Goal: Book appointment/travel/reservation

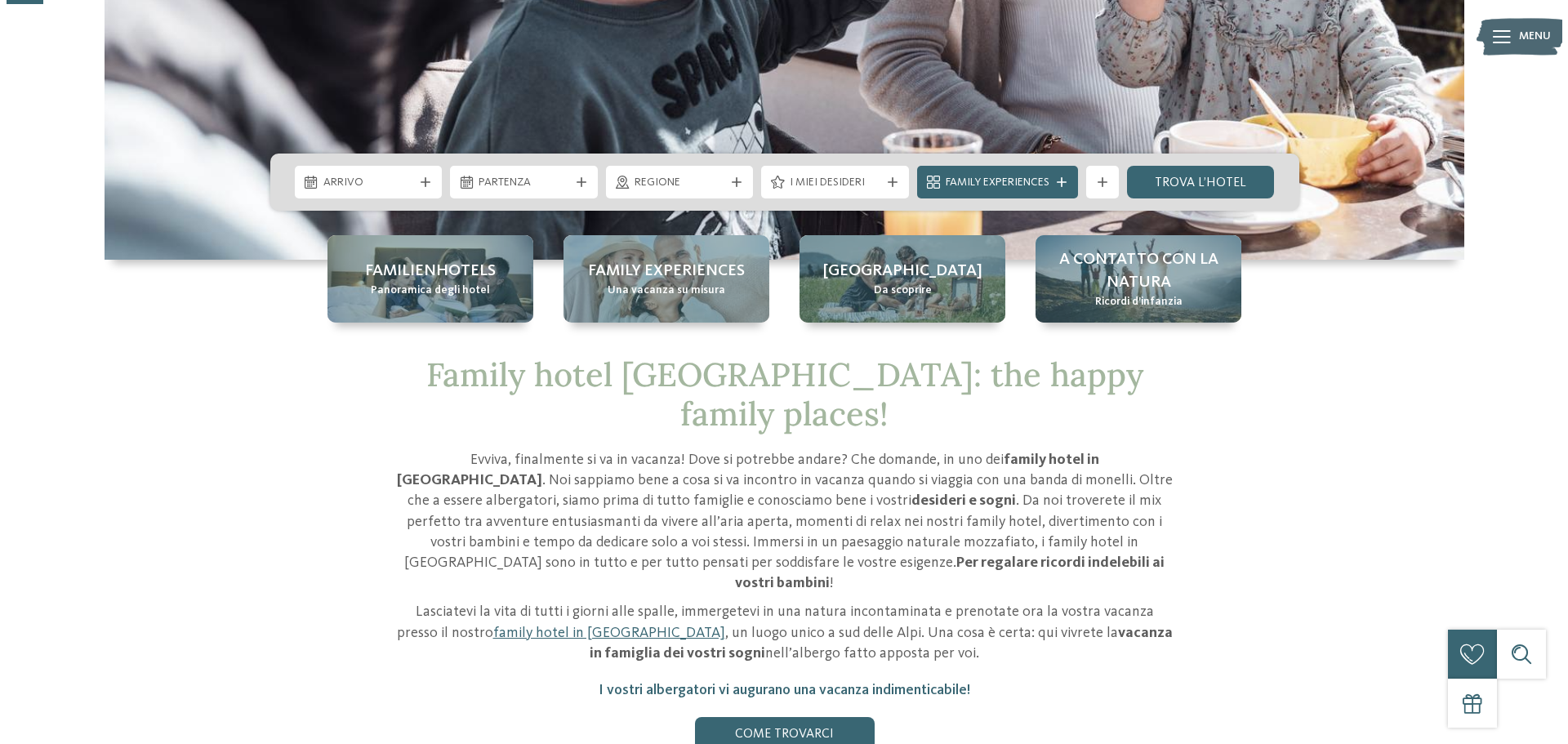
scroll to position [163, 0]
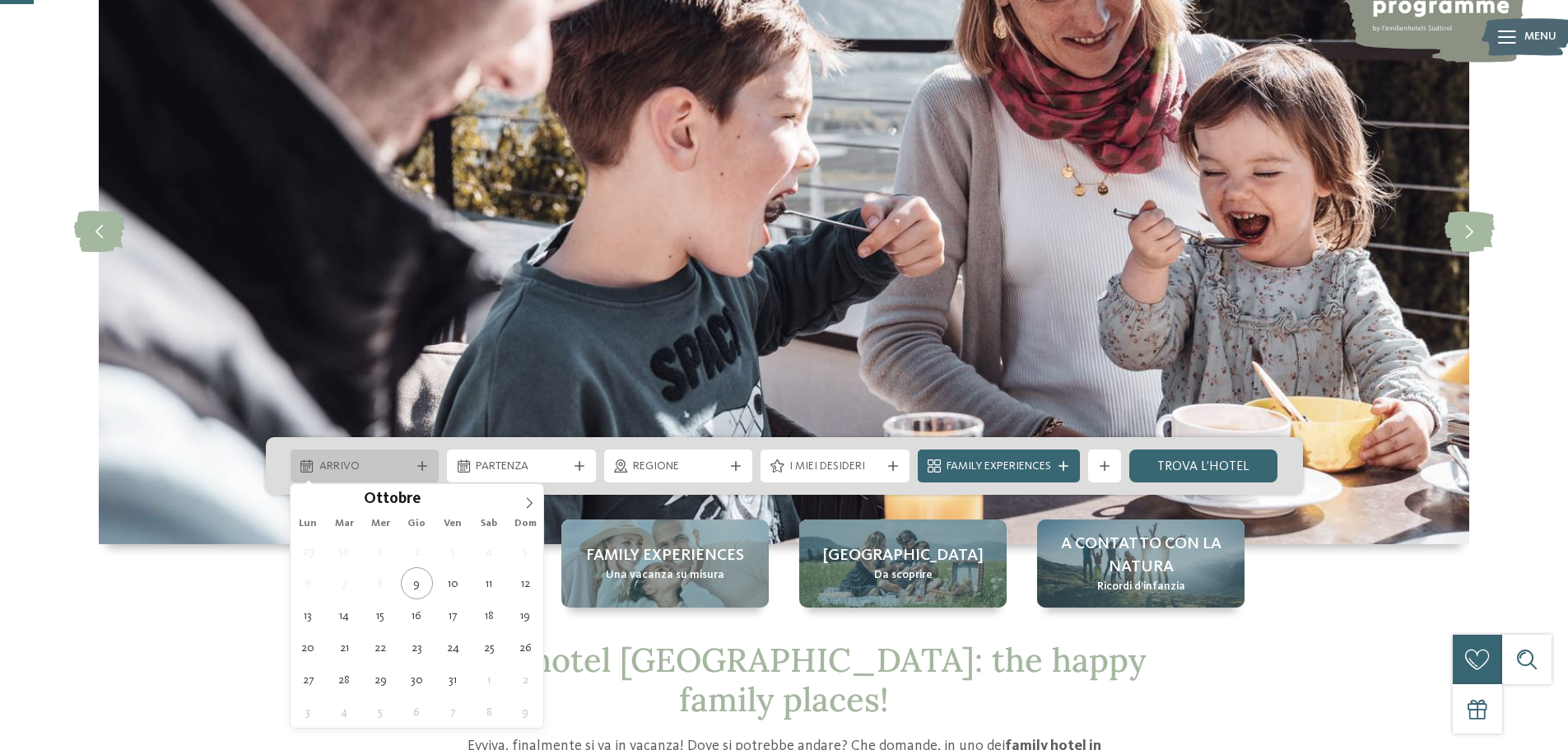
click at [411, 473] on div "Arrivo" at bounding box center [365, 466] width 100 height 18
click at [525, 504] on icon at bounding box center [529, 503] width 11 height 11
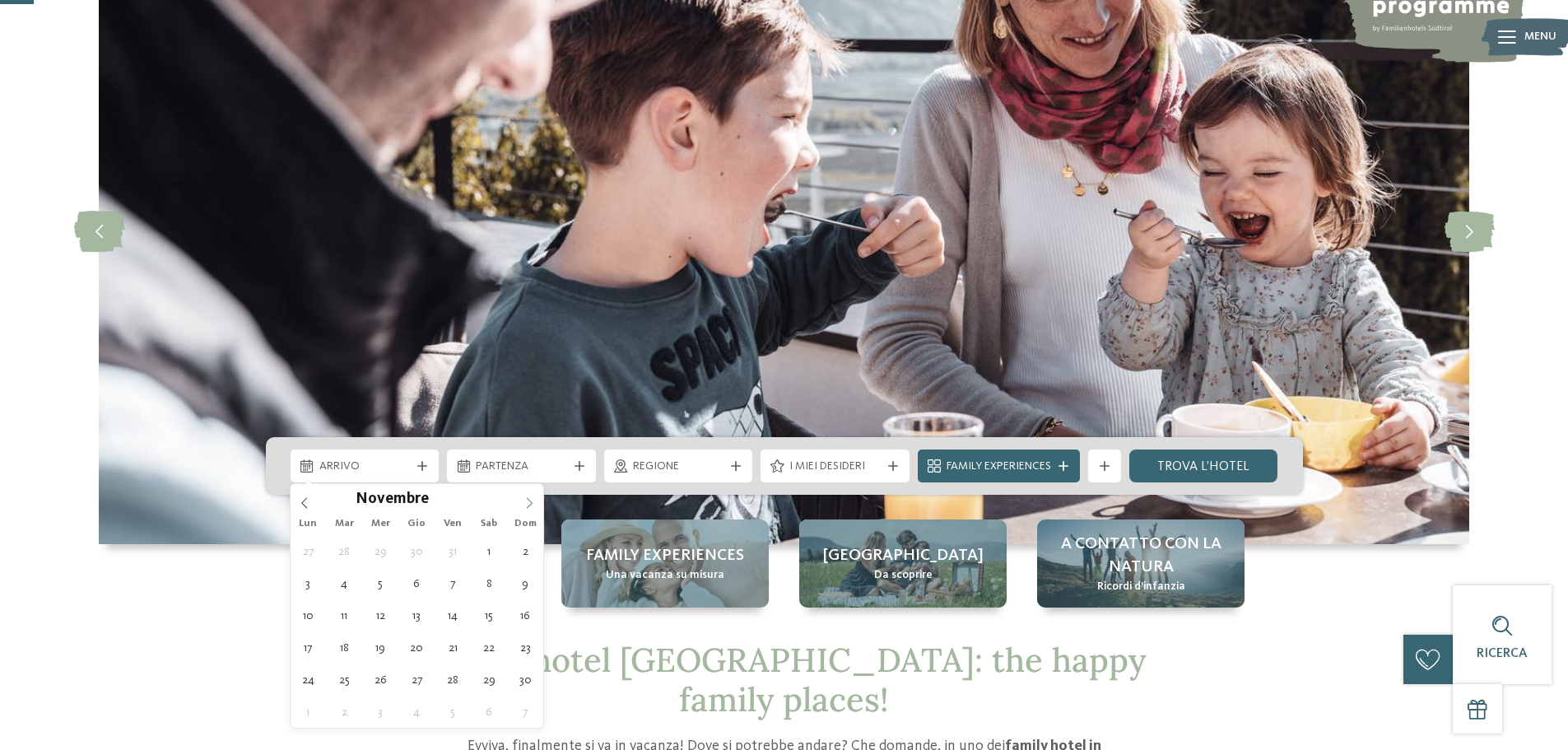
click at [525, 504] on icon at bounding box center [529, 503] width 11 height 11
type input "****"
click at [525, 504] on icon at bounding box center [529, 503] width 11 height 11
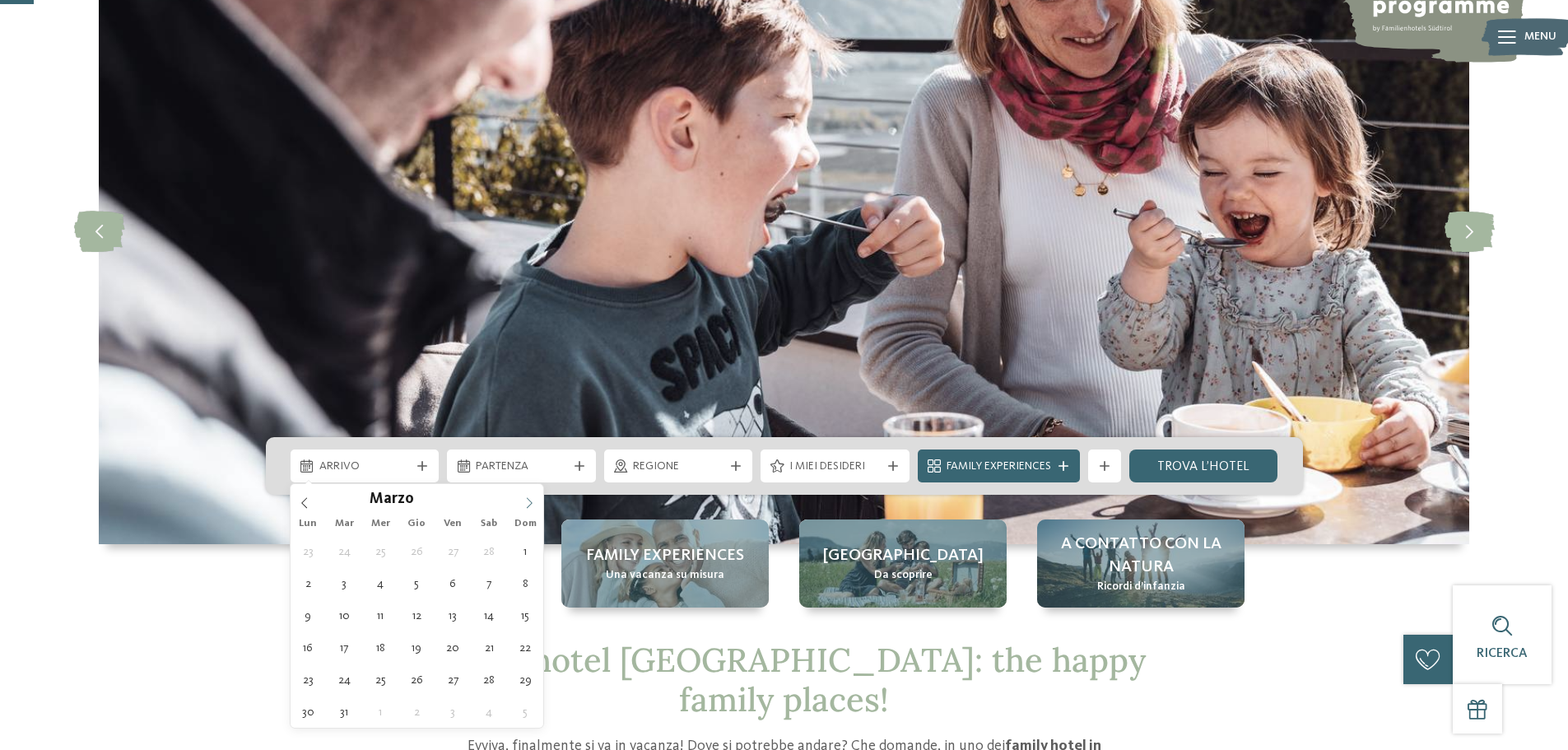
click at [525, 504] on icon at bounding box center [529, 503] width 11 height 11
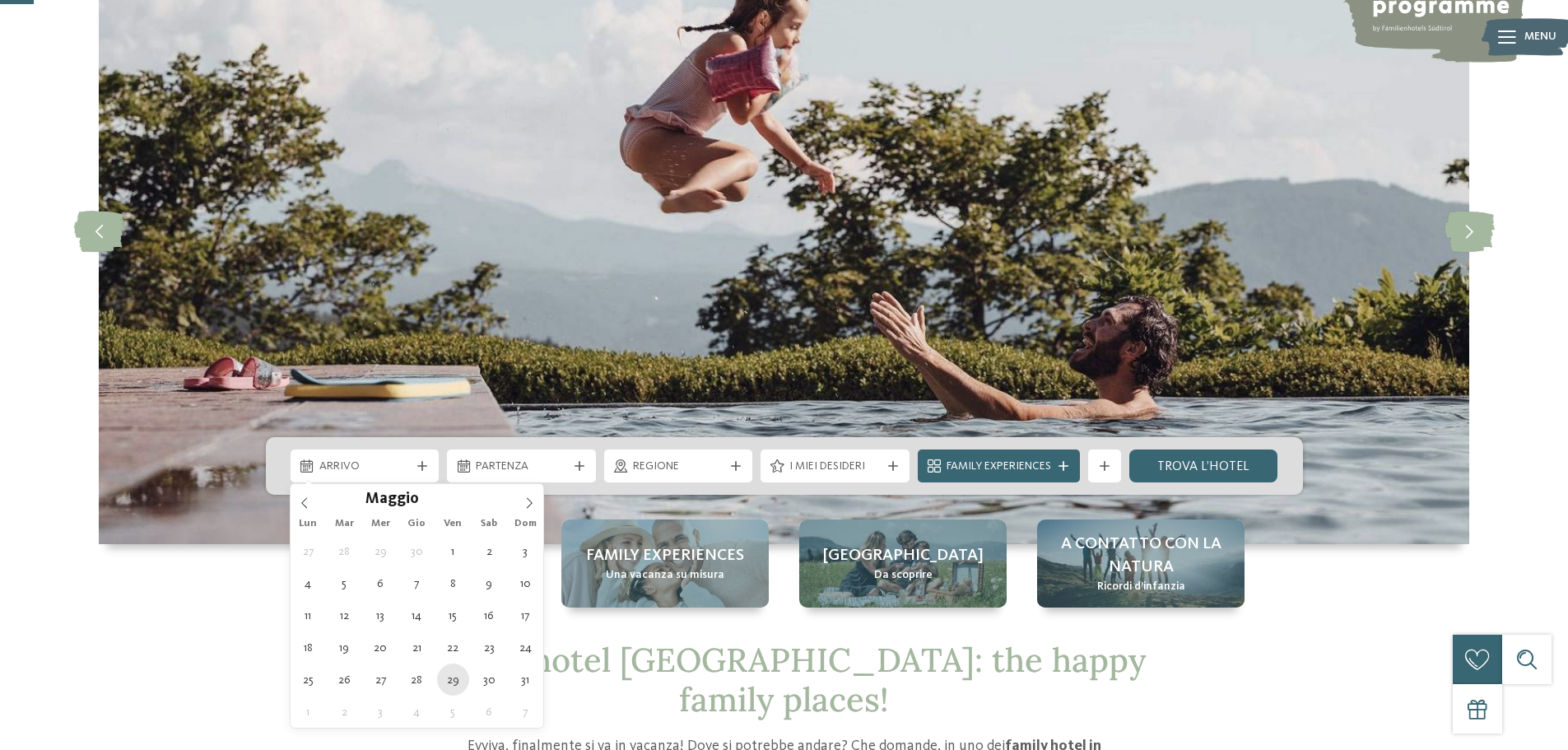
type div "29.05.2026"
type input "****"
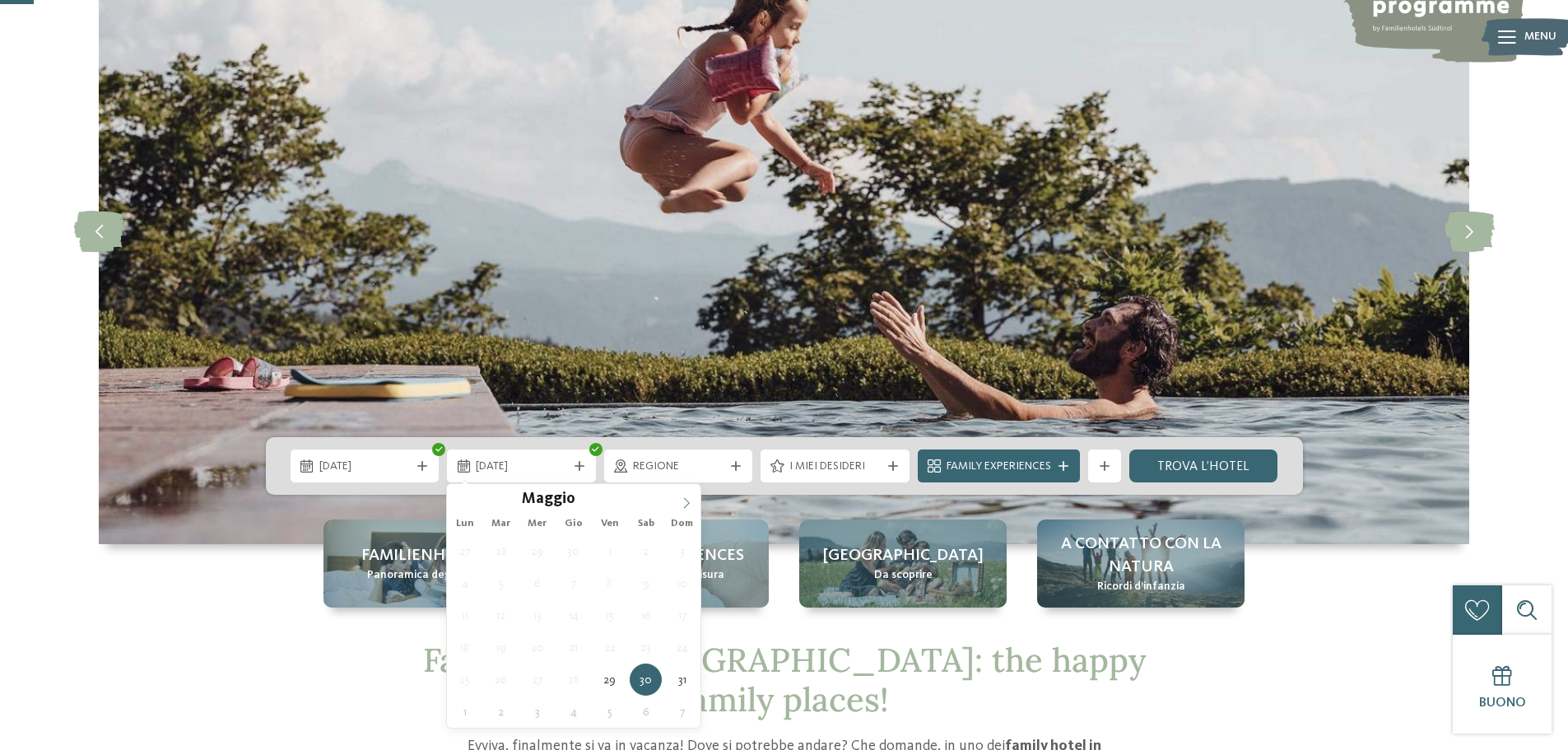
click at [687, 506] on icon at bounding box center [686, 503] width 11 height 11
type div "02.06.2026"
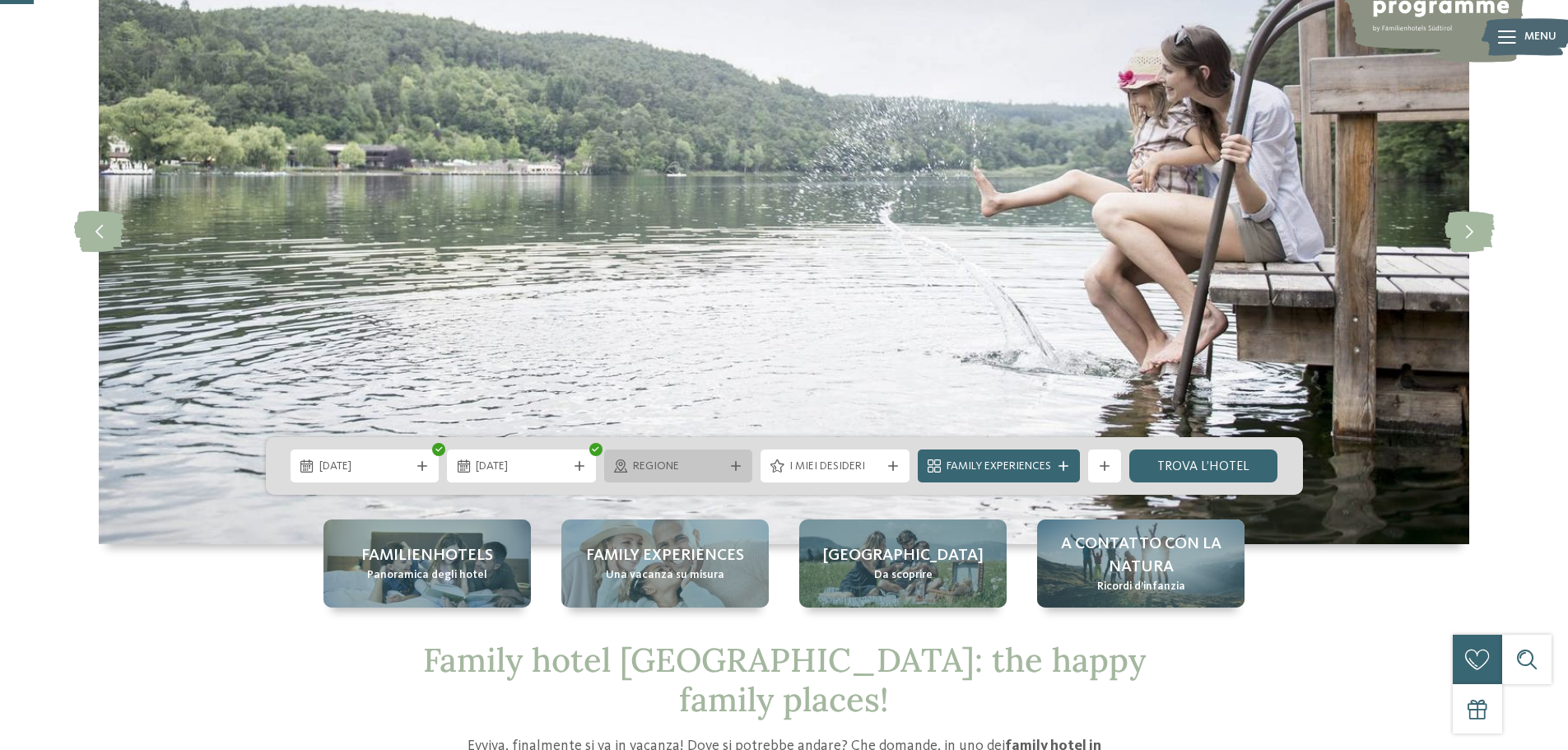
click at [706, 465] on span "Regione" at bounding box center [679, 467] width 92 height 17
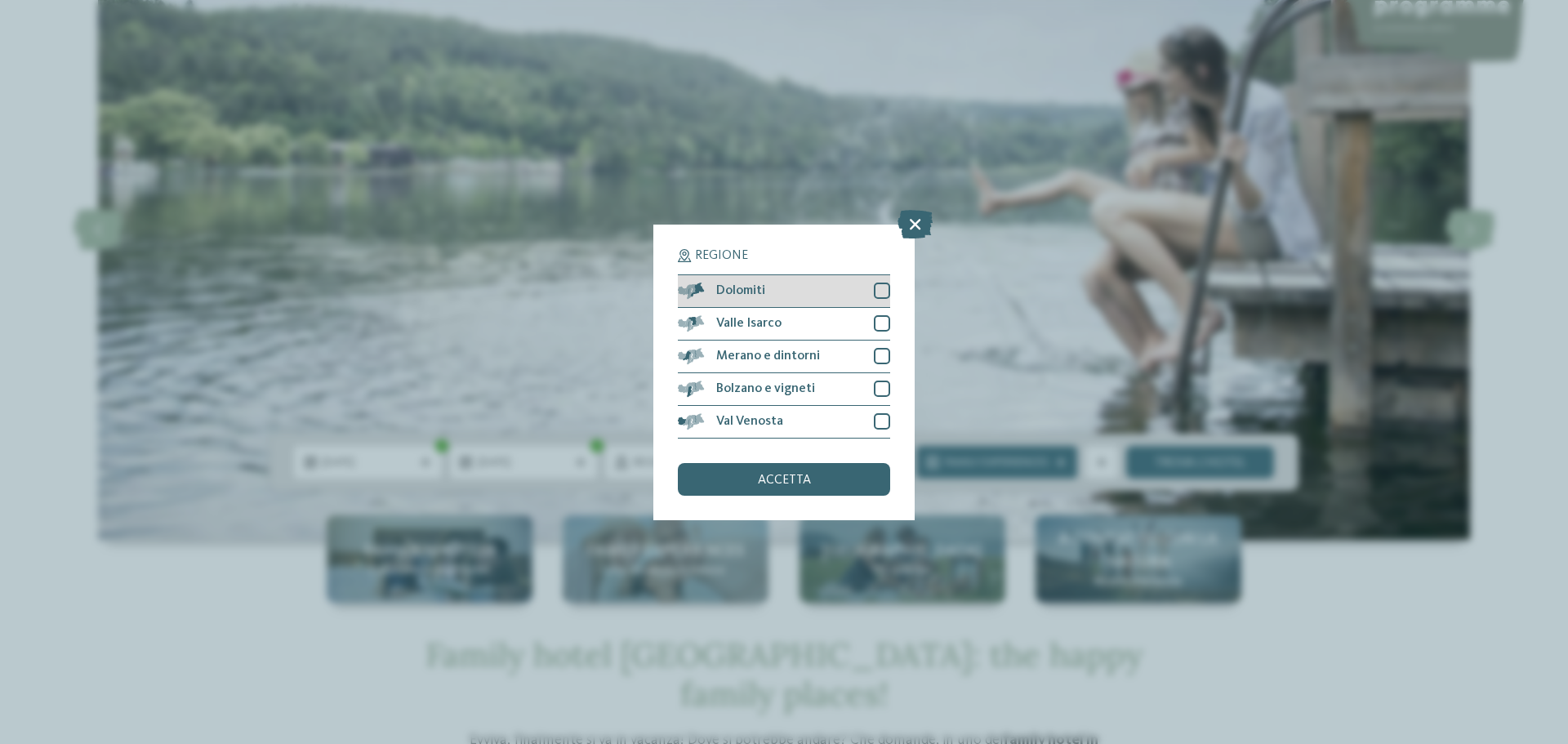
click at [884, 293] on div at bounding box center [882, 291] width 17 height 17
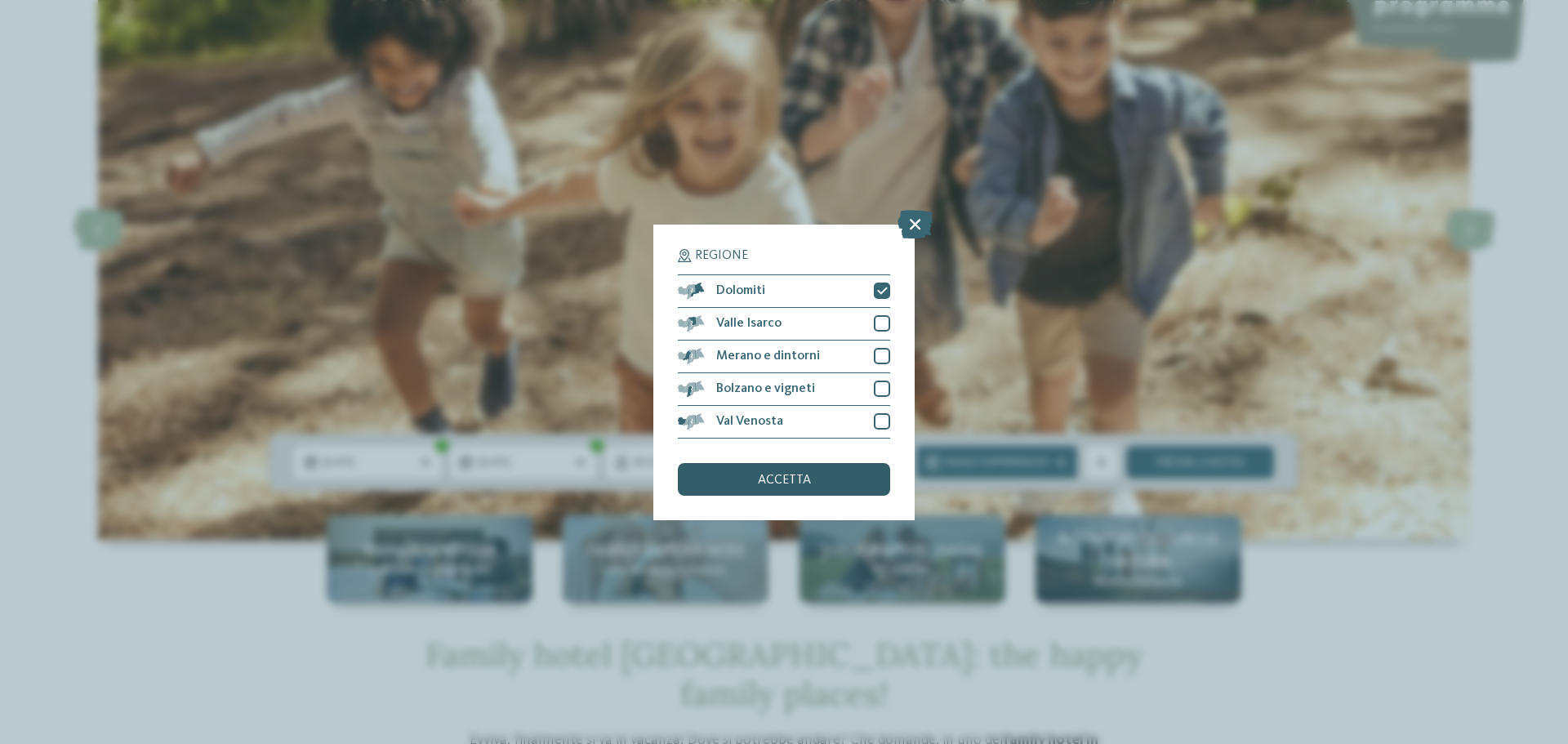
click at [802, 476] on span "accetta" at bounding box center [784, 480] width 53 height 13
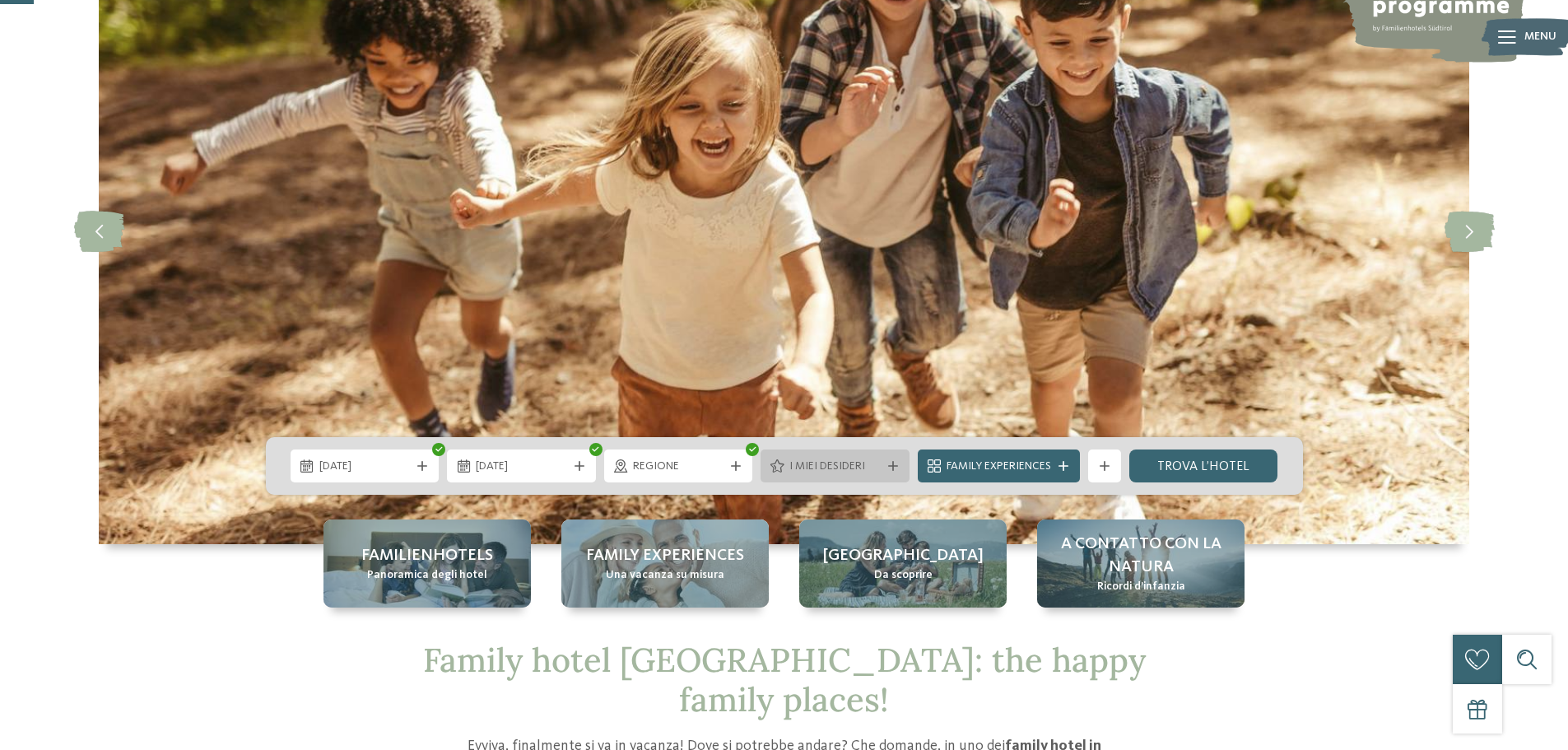
click at [851, 465] on span "I miei desideri" at bounding box center [835, 467] width 92 height 17
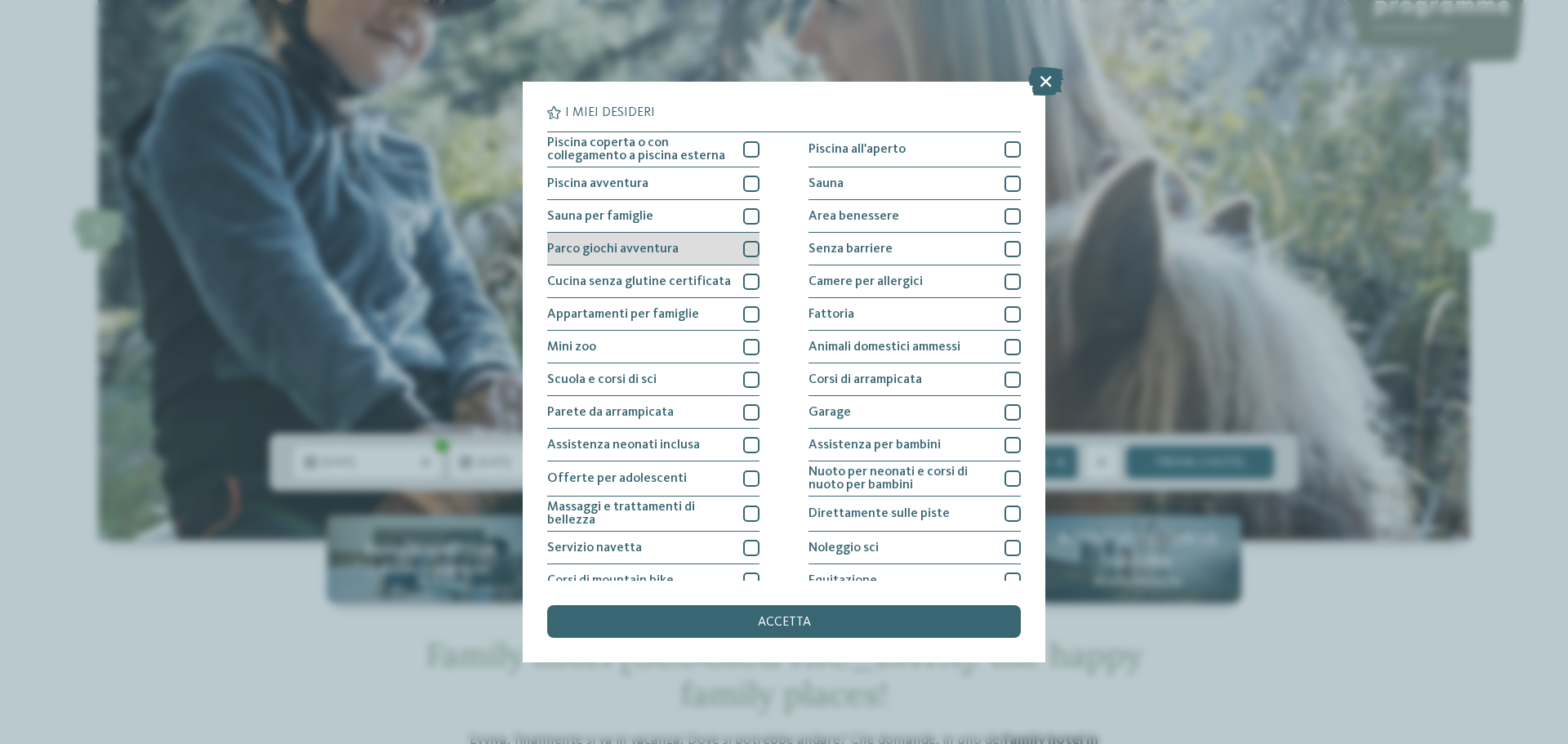
click at [743, 252] on div at bounding box center [751, 250] width 17 height 17
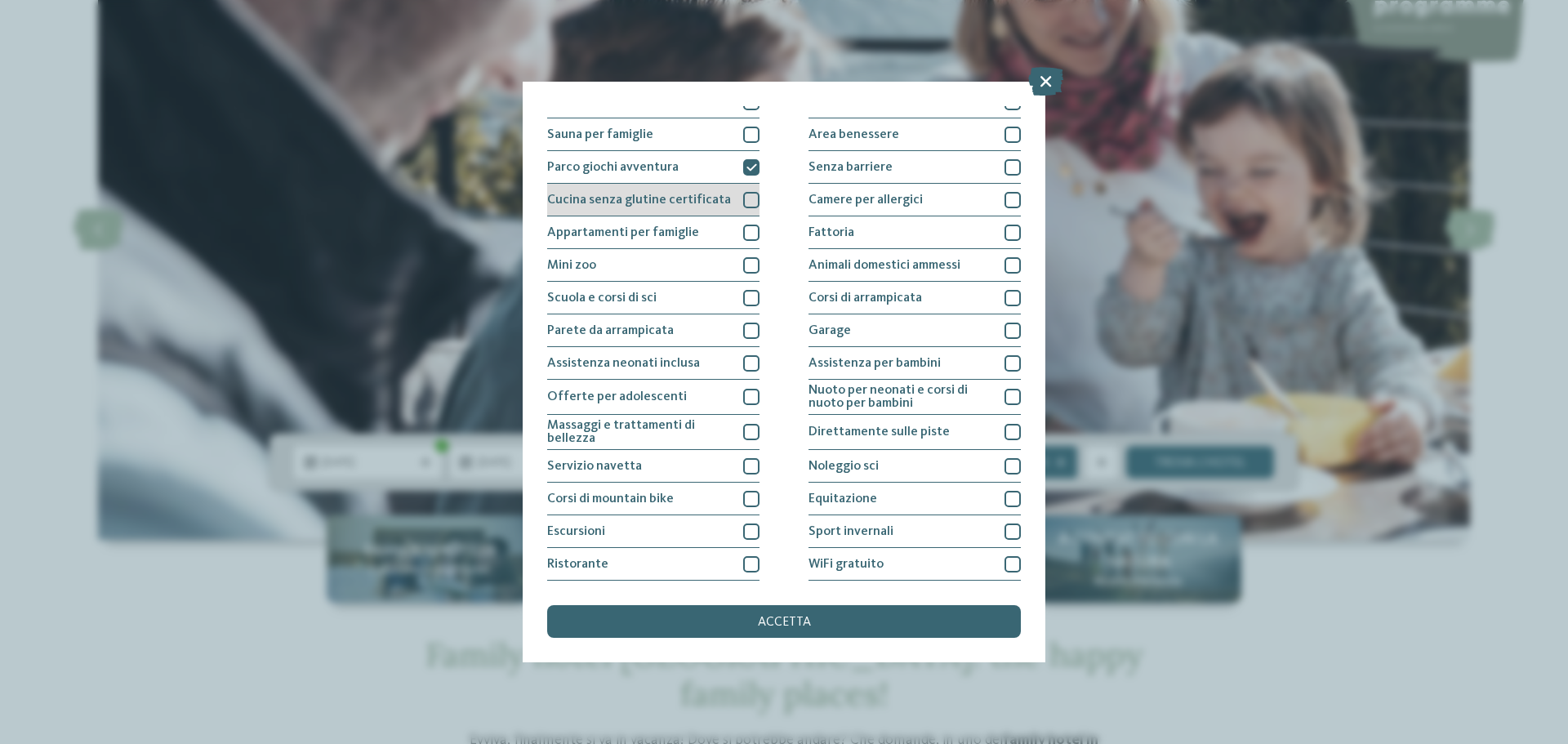
scroll to position [115, 0]
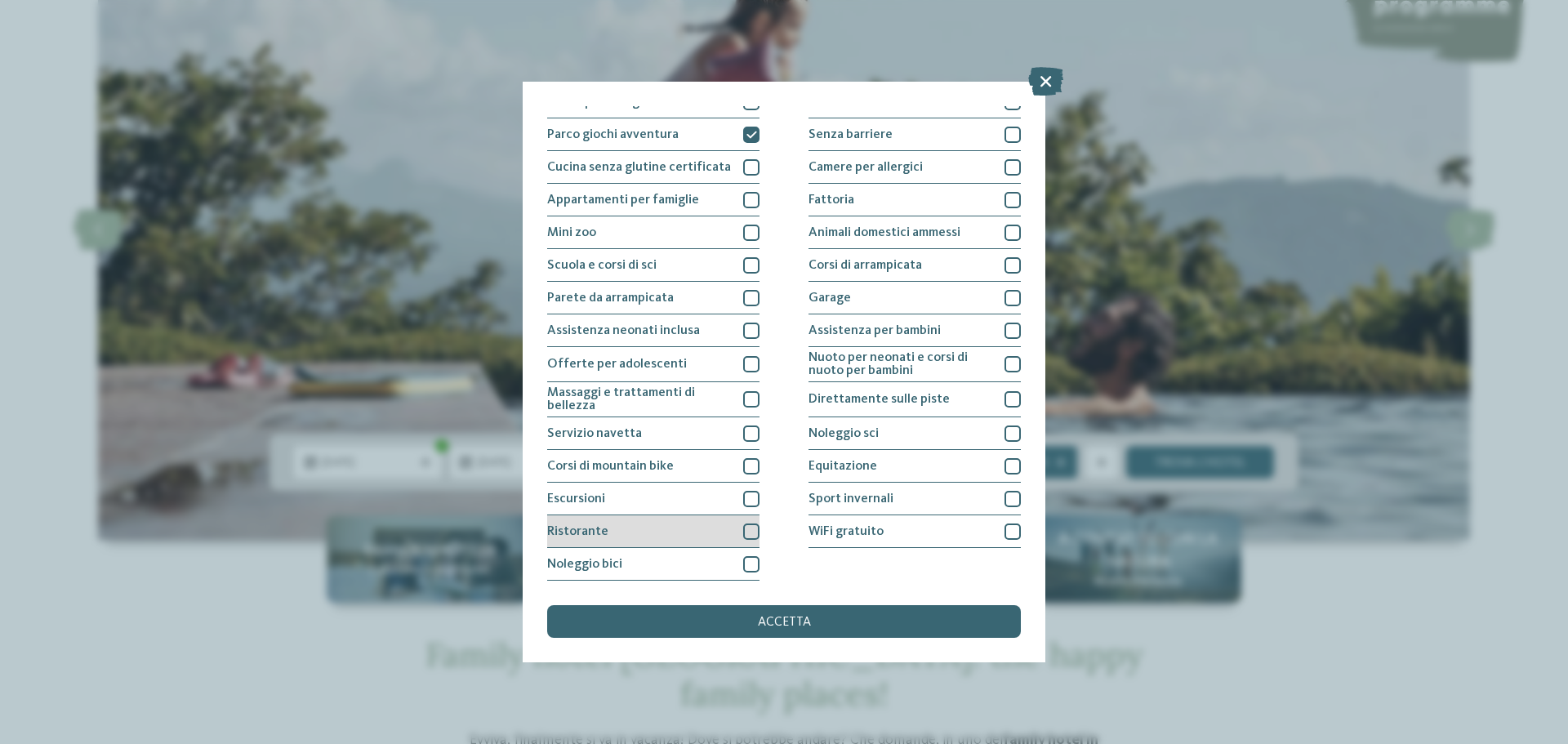
click at [743, 533] on div at bounding box center [751, 532] width 17 height 17
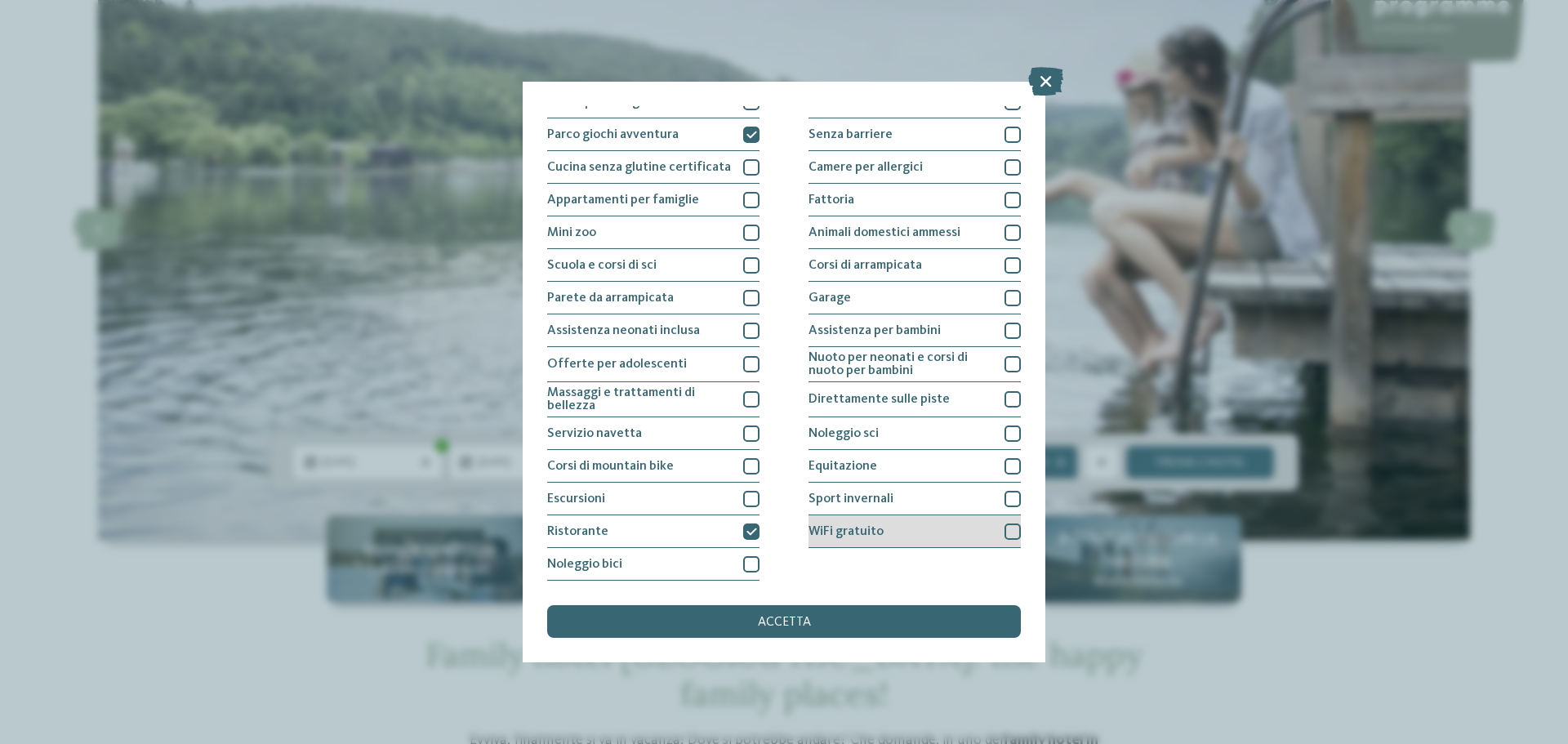
click at [1005, 533] on div at bounding box center [1012, 532] width 17 height 17
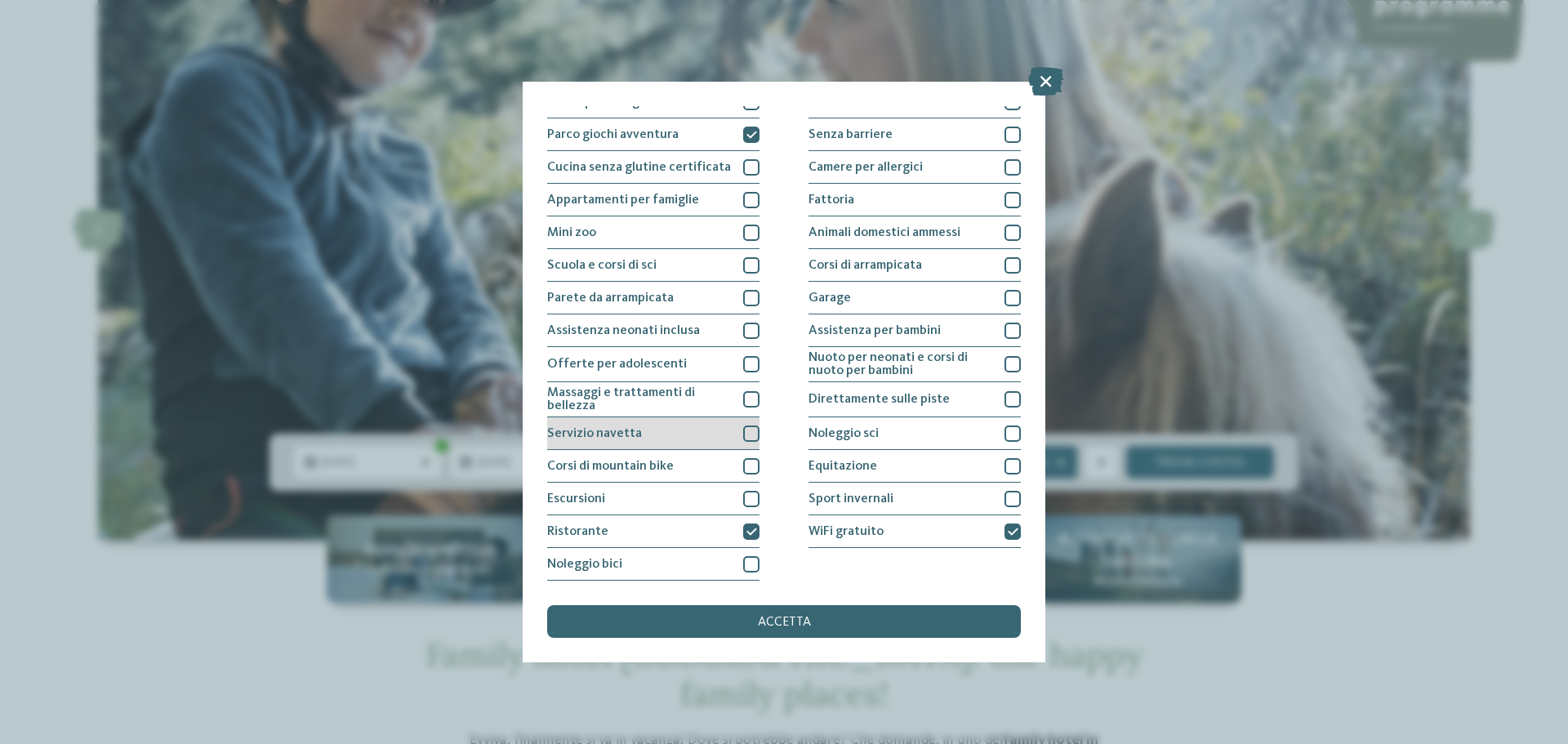
scroll to position [0, 0]
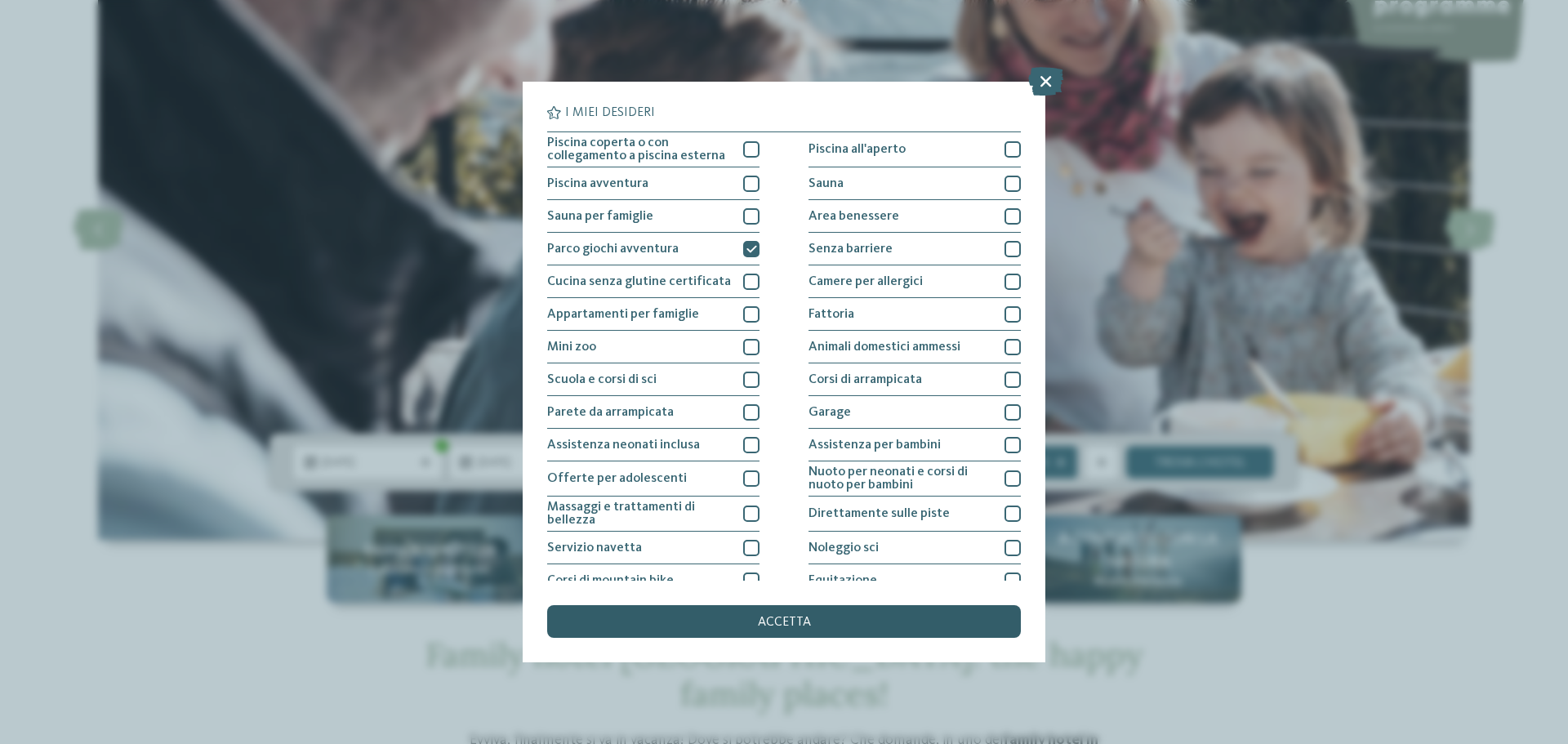
click at [786, 620] on span "accetta" at bounding box center [784, 622] width 53 height 13
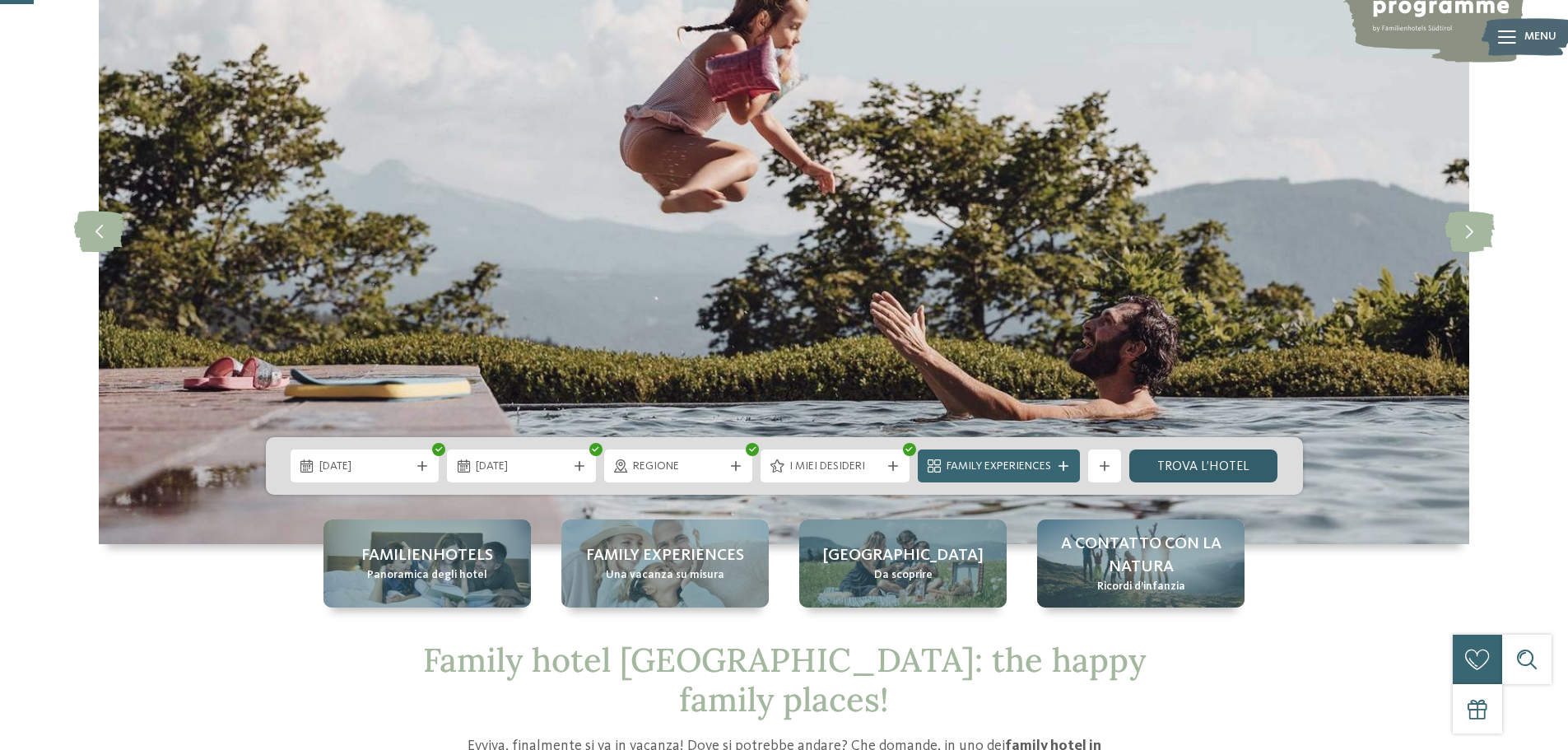
click at [1198, 467] on link "trova l’hotel" at bounding box center [1204, 466] width 149 height 33
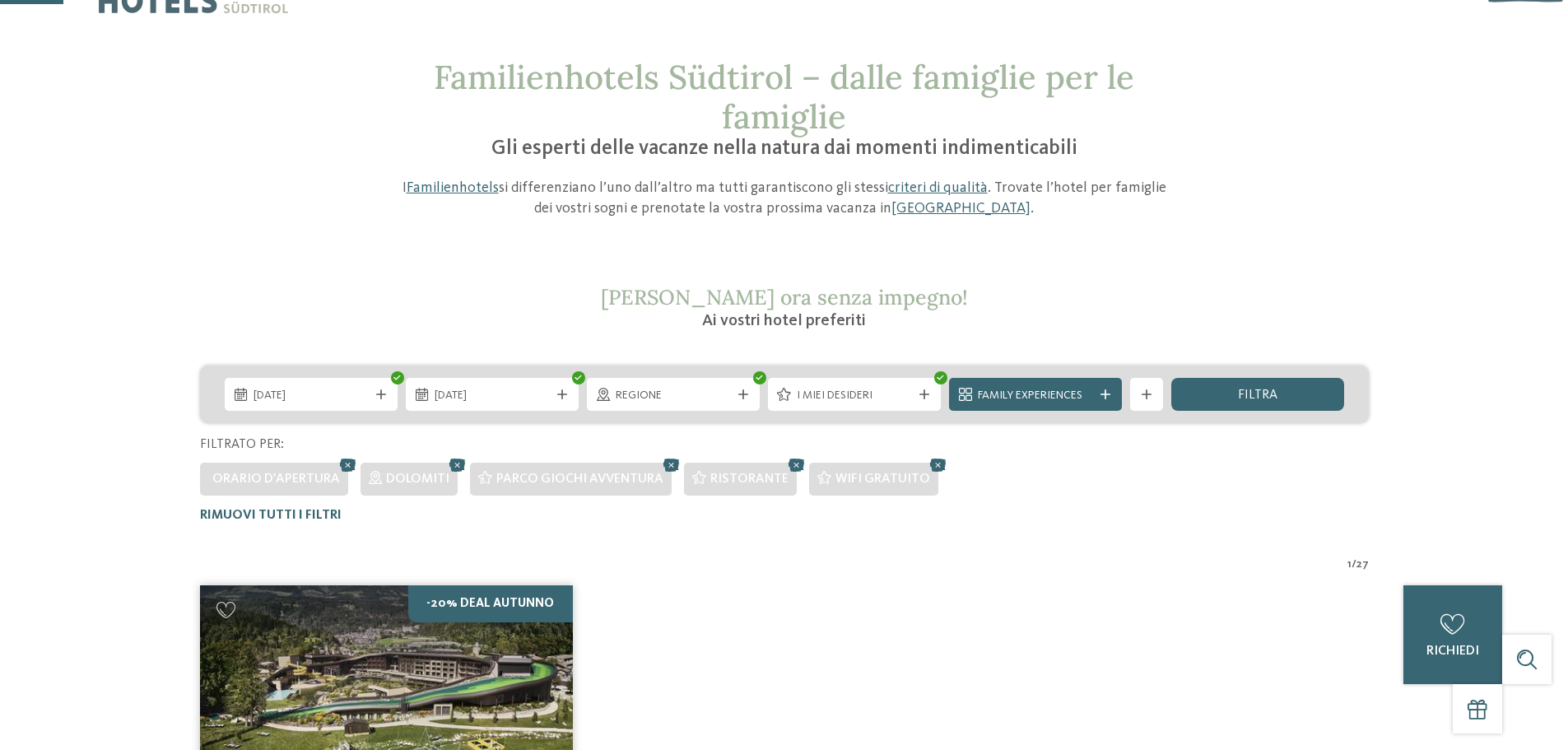
scroll to position [46, 0]
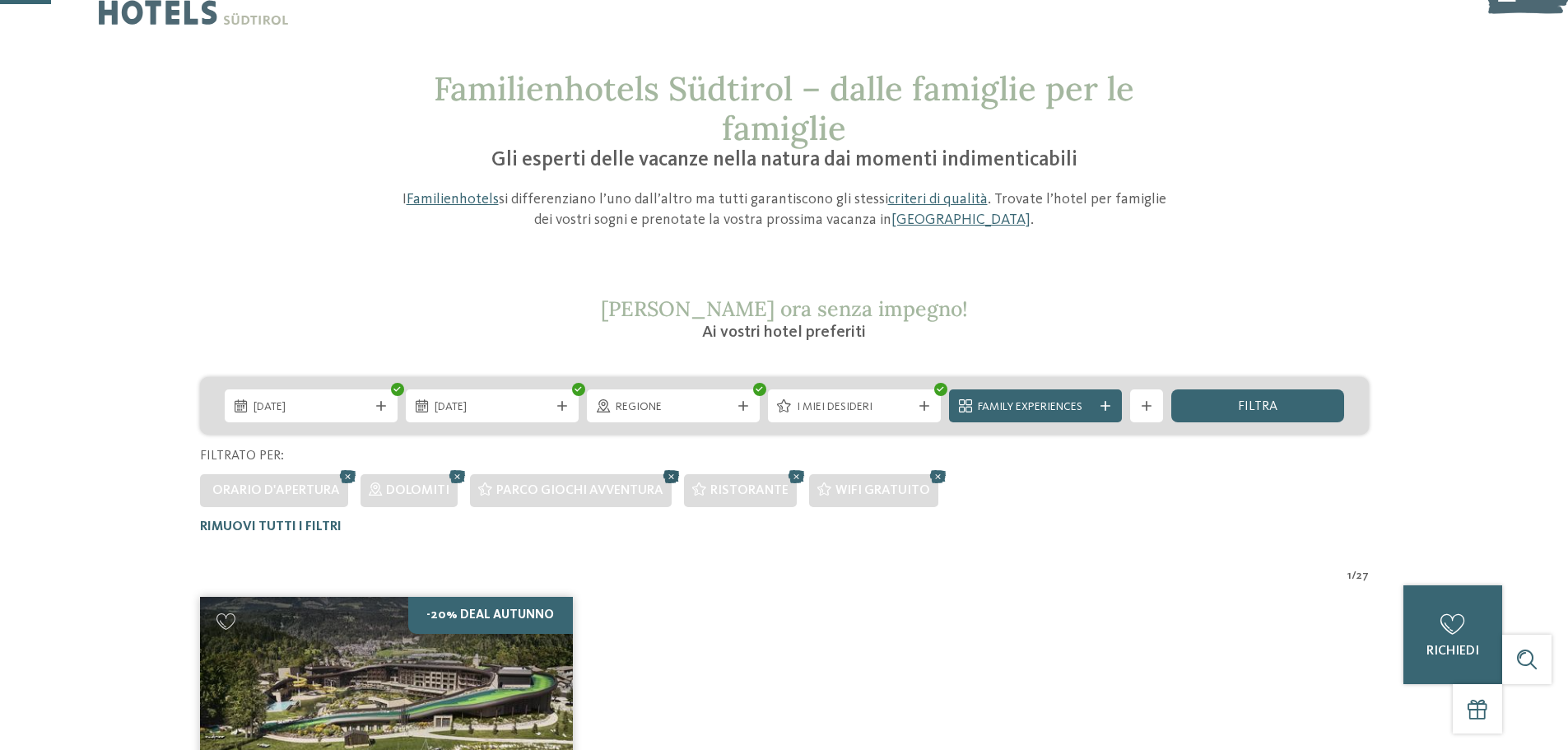
click at [669, 480] on icon at bounding box center [671, 476] width 25 height 21
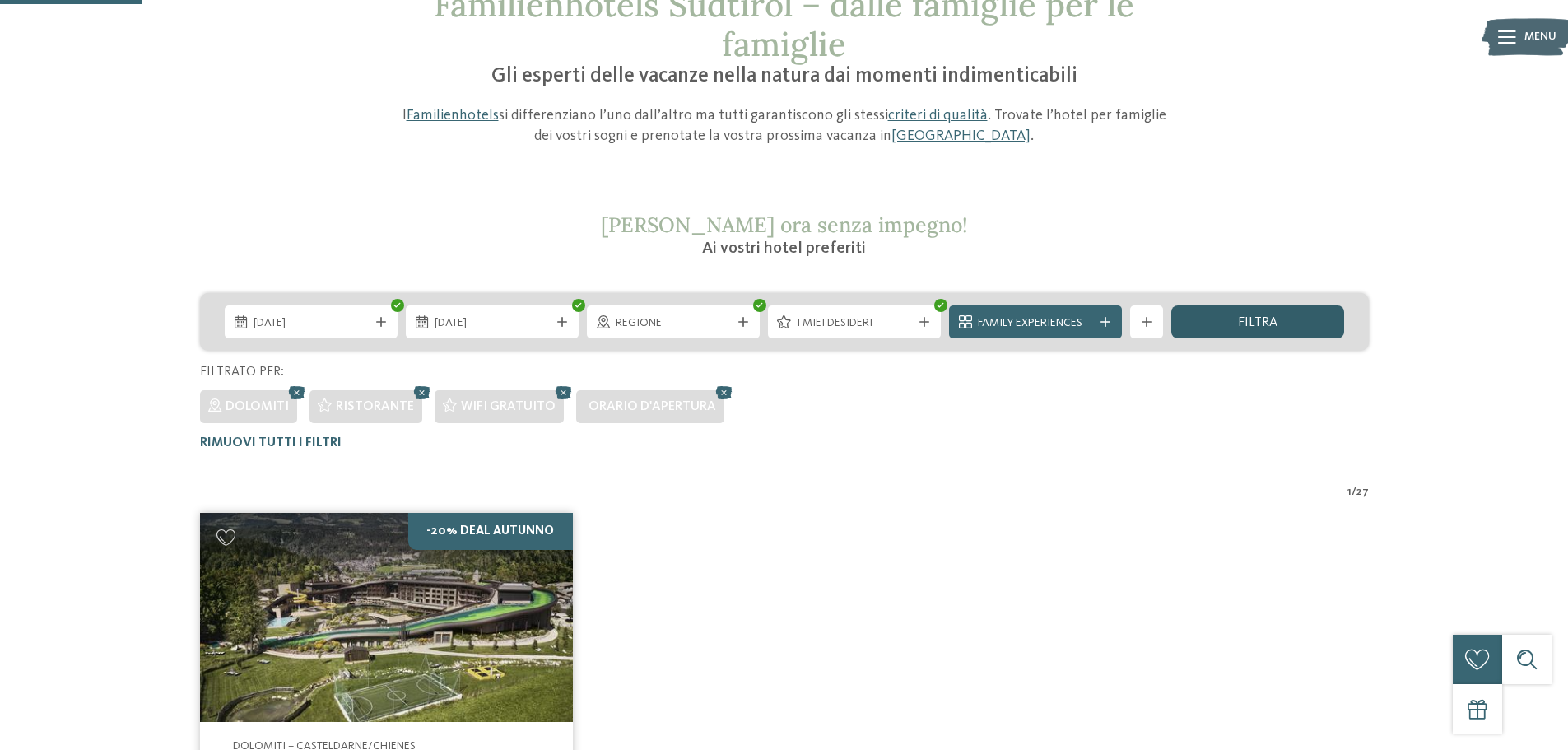
scroll to position [129, 0]
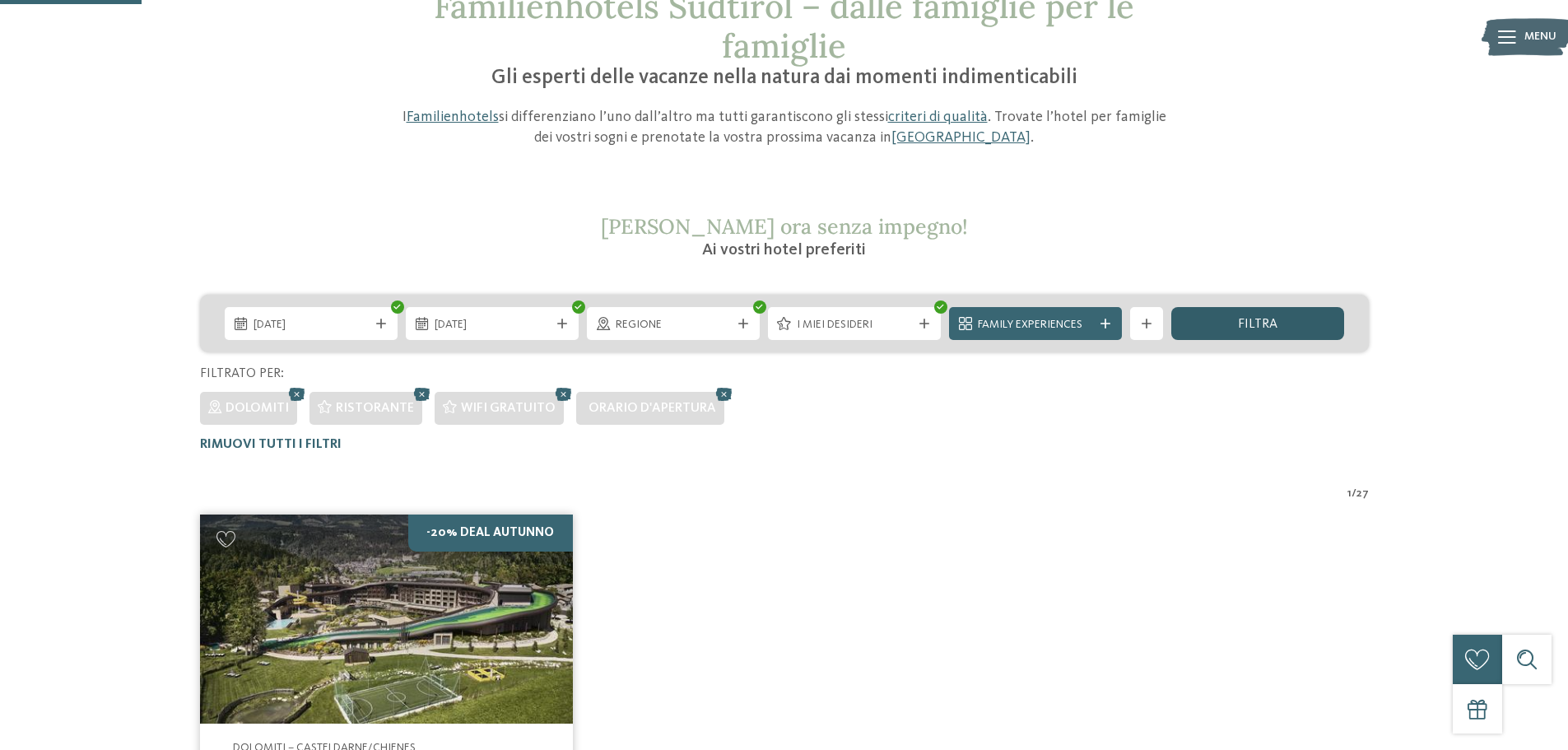
click at [1238, 325] on span "filtra" at bounding box center [1257, 325] width 40 height 13
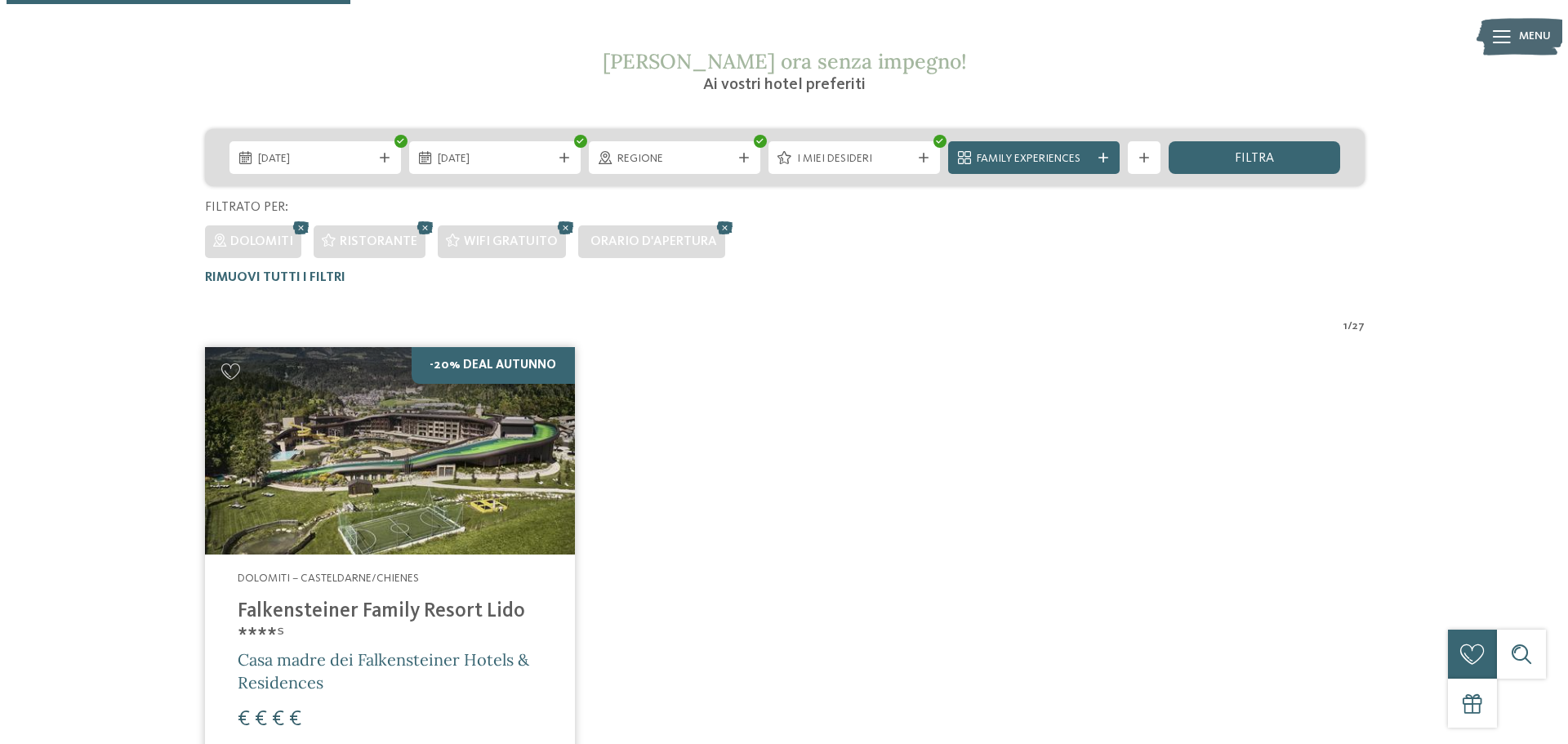
scroll to position [372, 0]
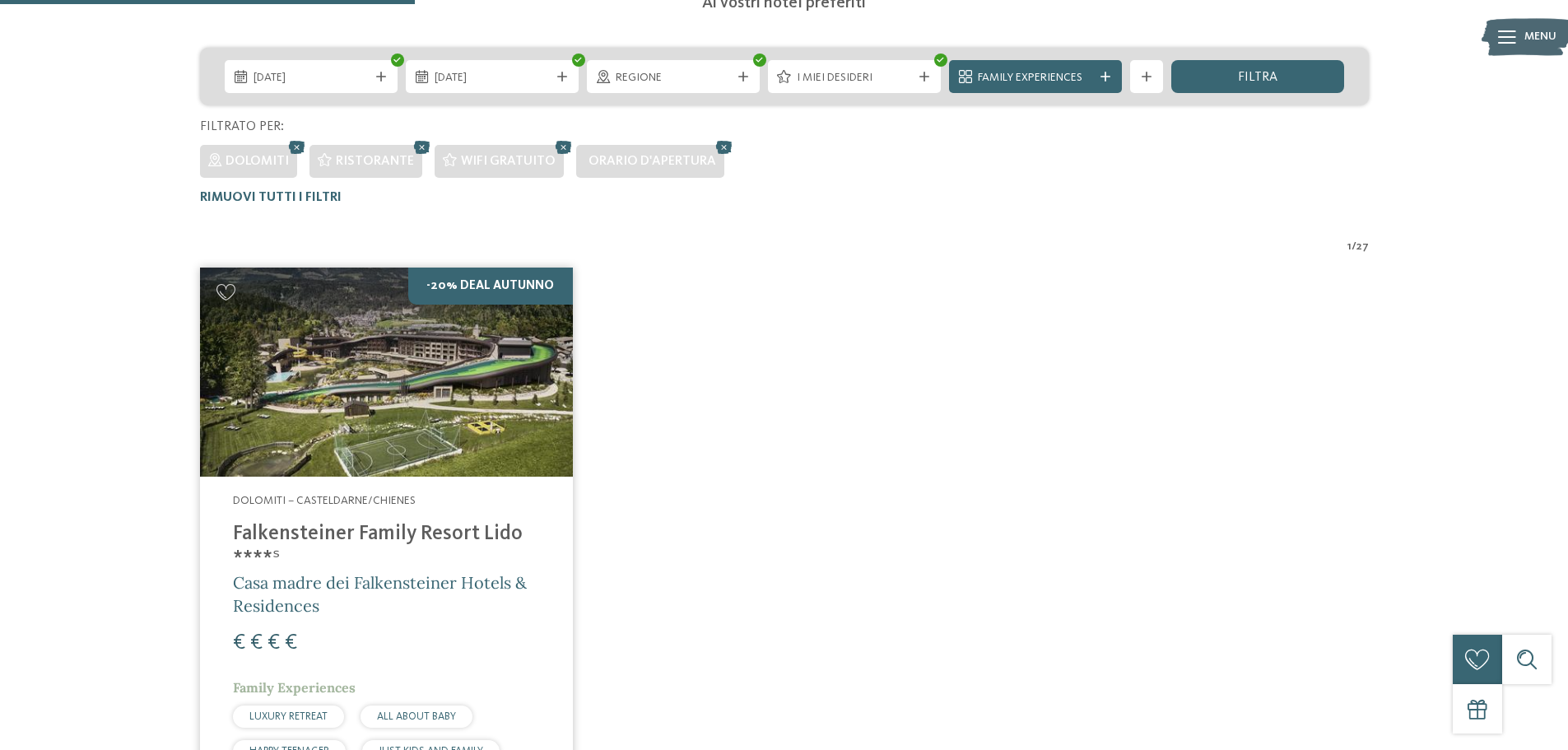
click at [416, 416] on img at bounding box center [386, 372] width 373 height 210
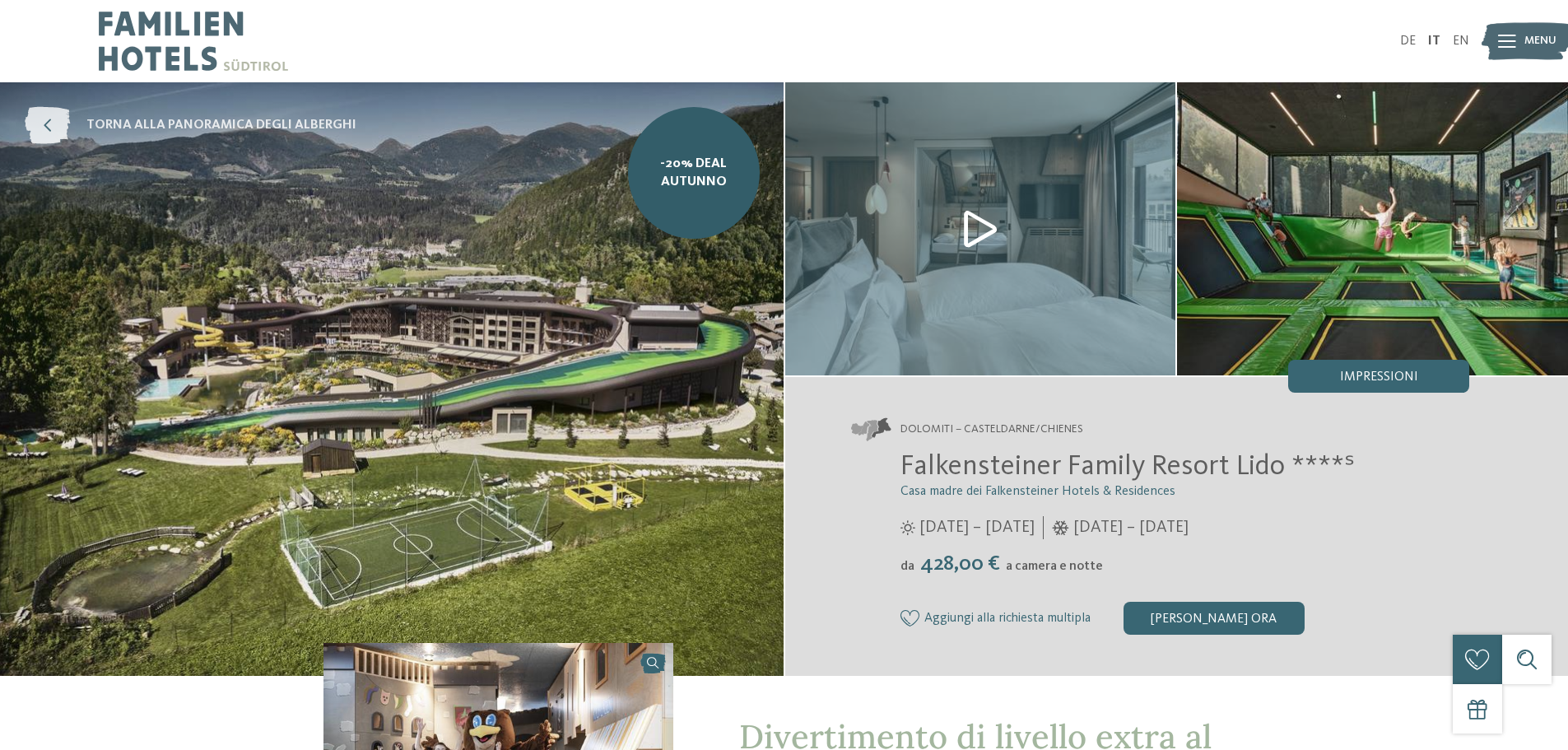
click at [226, 124] on span "torna alla panoramica degli alberghi" at bounding box center [221, 126] width 270 height 18
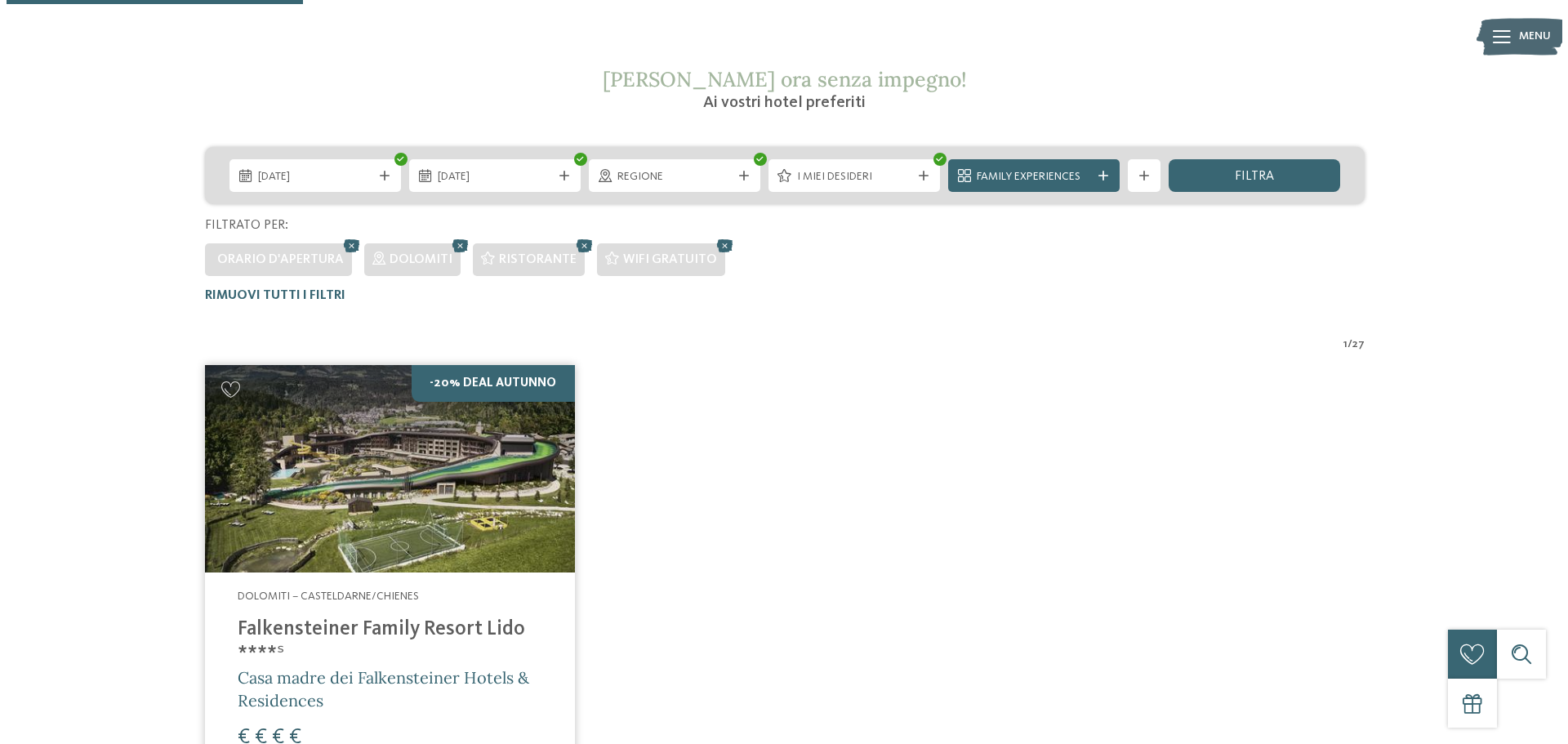
scroll to position [267, 0]
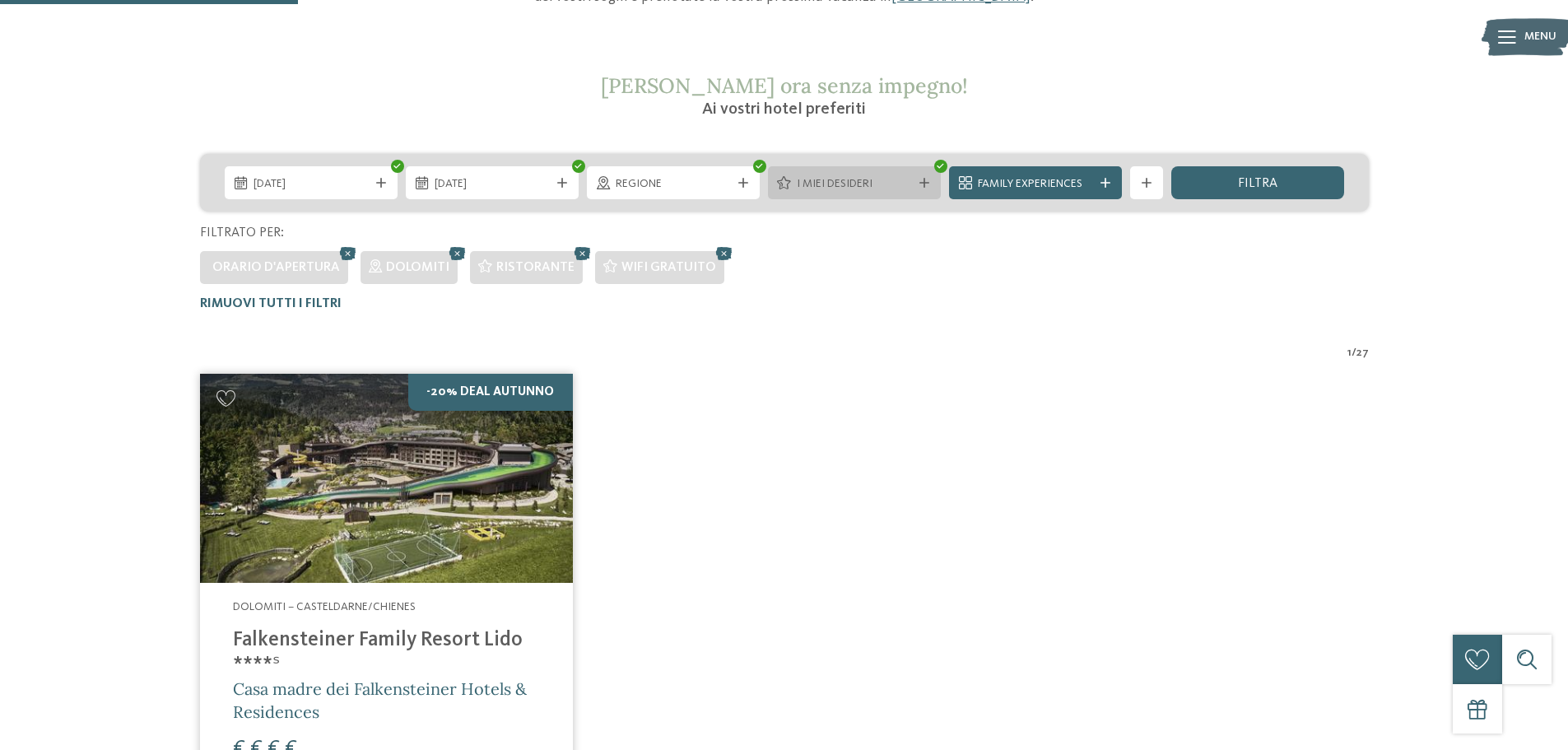
click at [917, 191] on div "I miei desideri" at bounding box center [854, 183] width 173 height 33
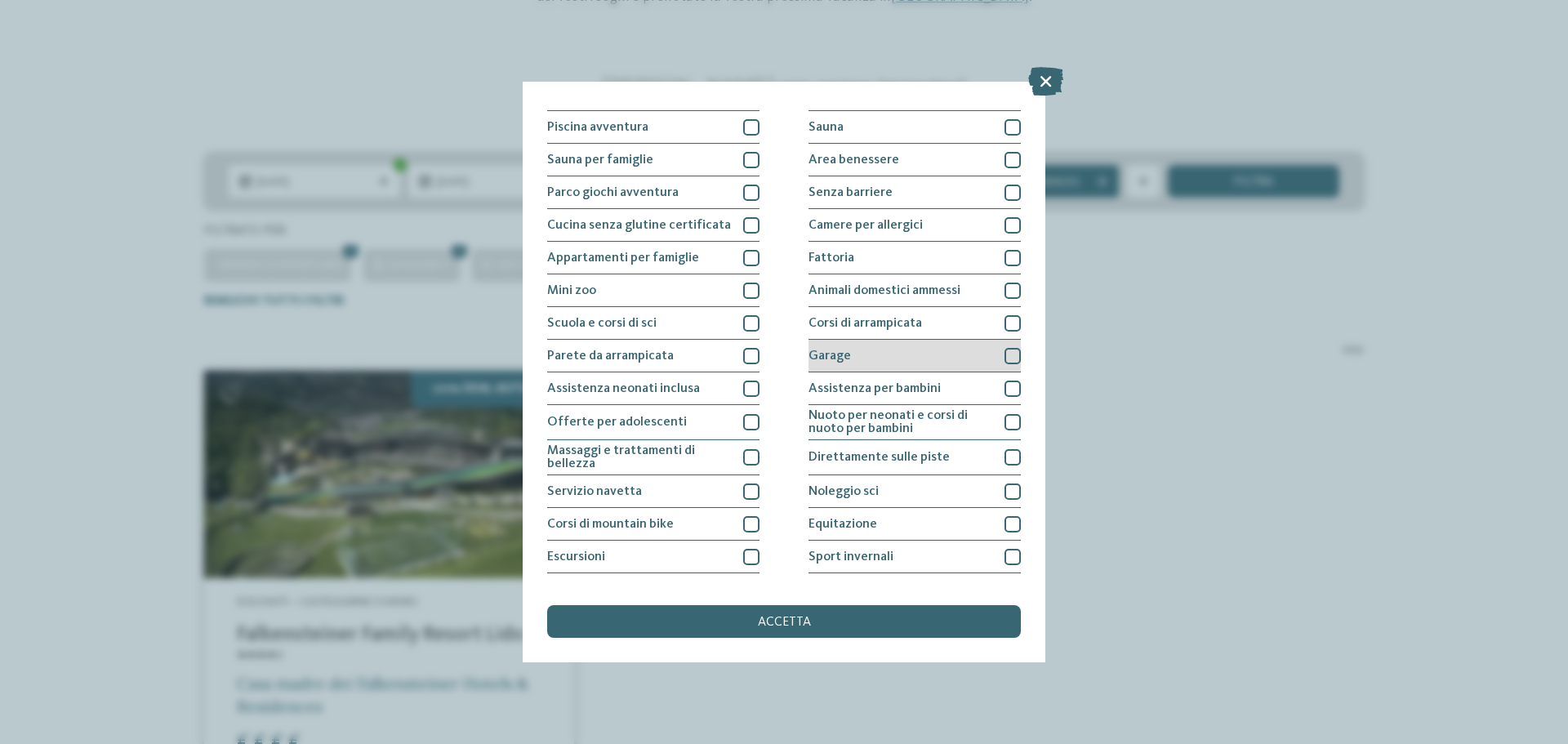
scroll to position [115, 0]
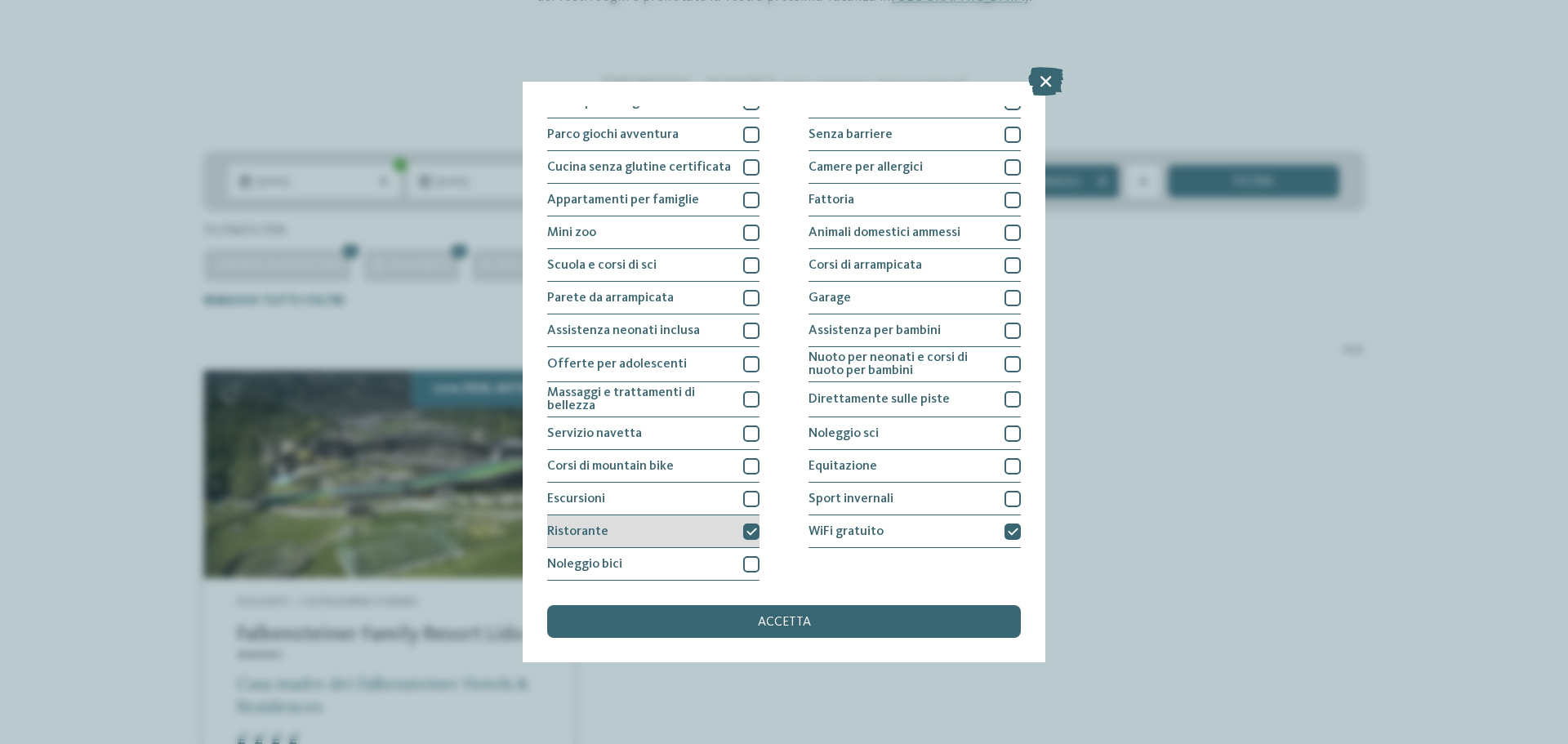
click at [747, 534] on icon at bounding box center [752, 531] width 11 height 10
click at [1010, 533] on div at bounding box center [1012, 532] width 17 height 17
click at [823, 633] on div "accetta" at bounding box center [784, 622] width 473 height 33
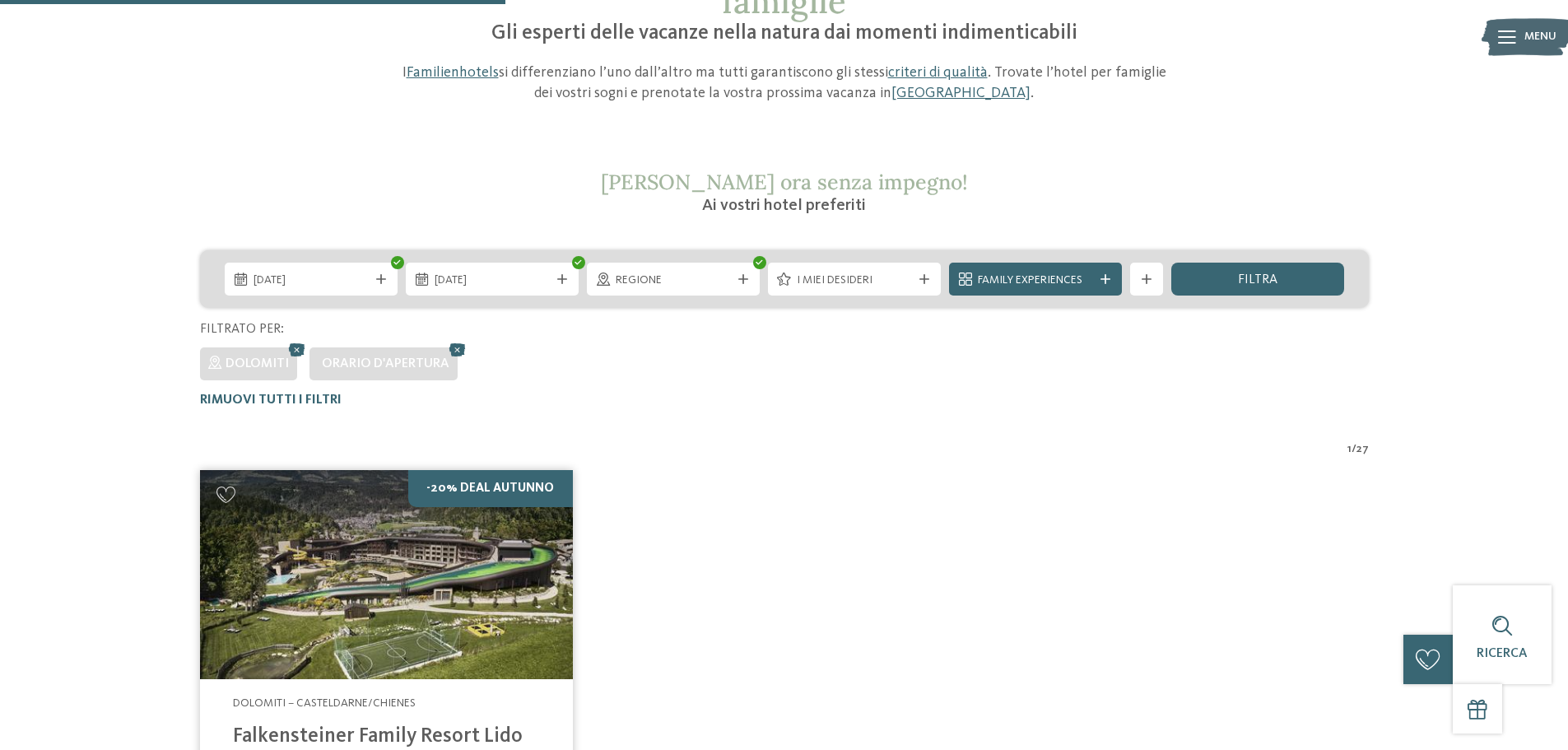
scroll to position [129, 0]
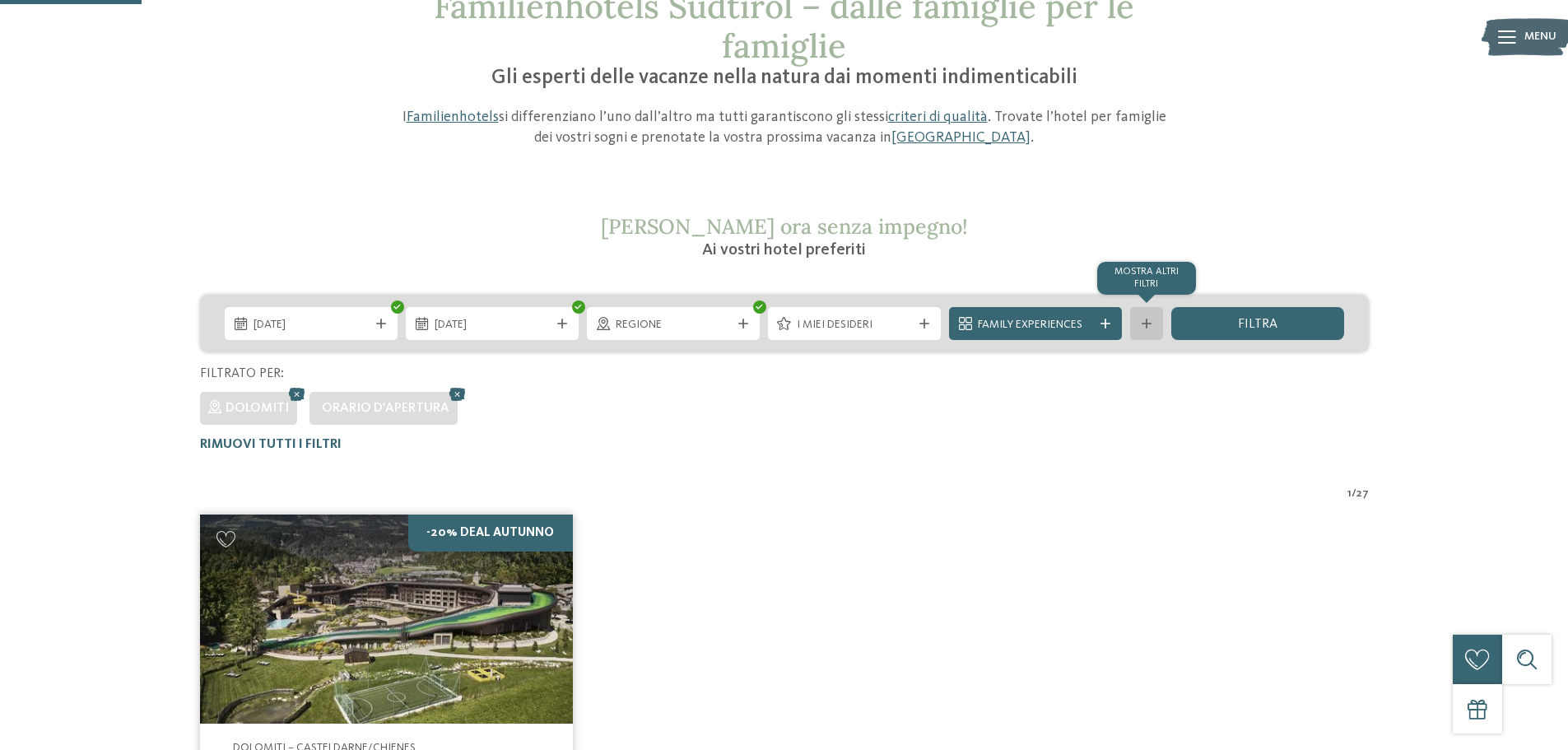
click at [1140, 325] on div at bounding box center [1146, 324] width 17 height 10
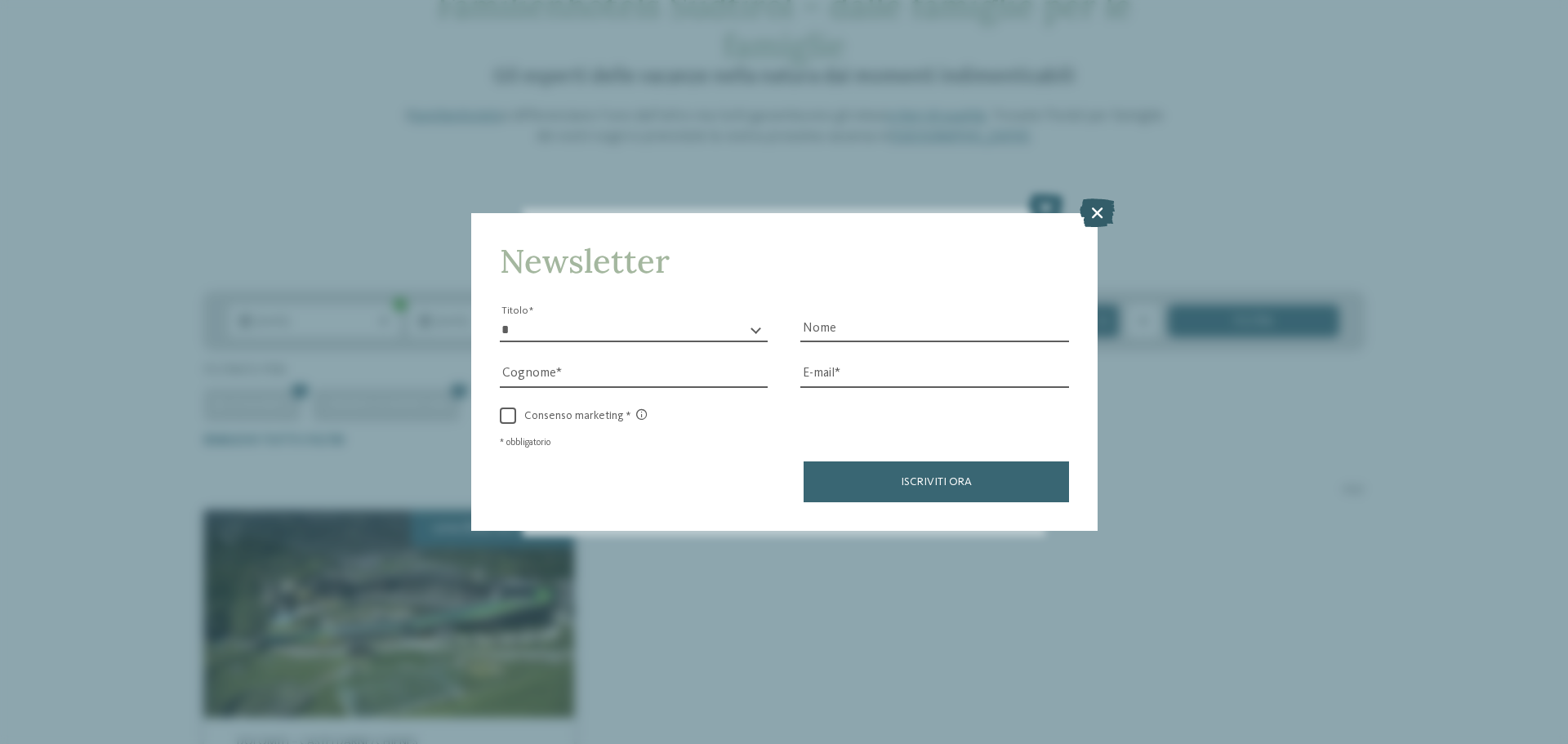
click at [1102, 212] on icon at bounding box center [1097, 212] width 35 height 28
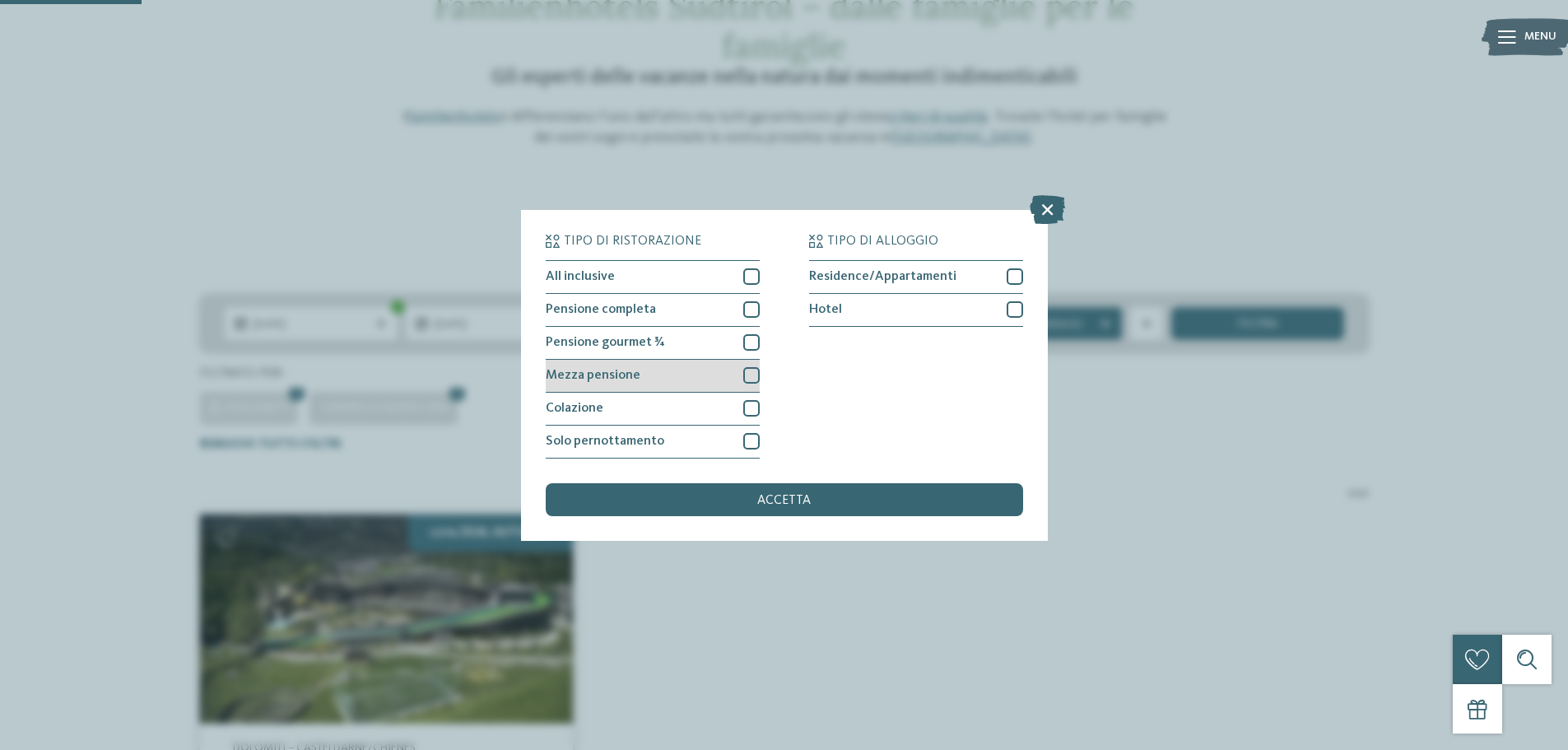
click at [747, 377] on div at bounding box center [752, 375] width 17 height 17
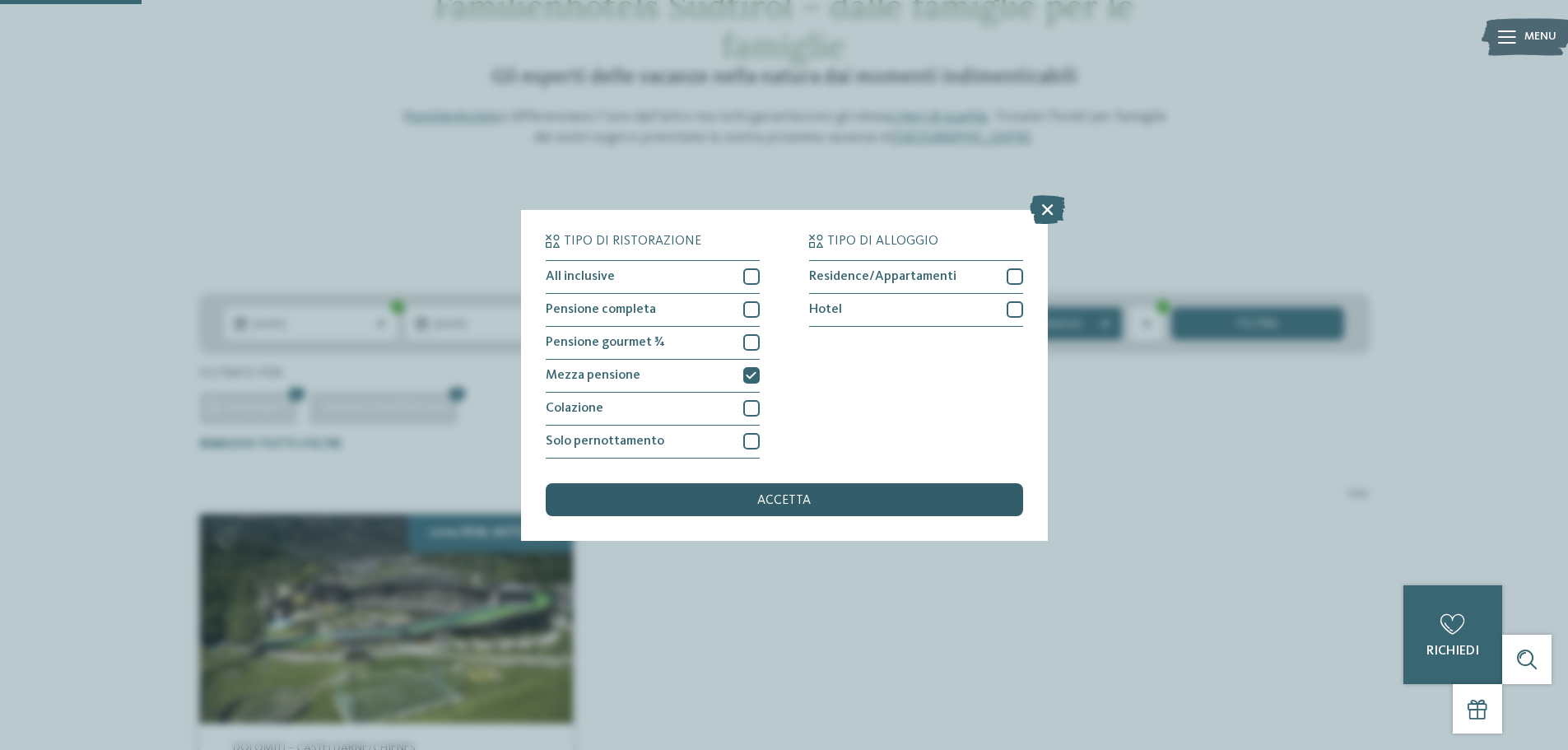
click at [810, 493] on div "accetta" at bounding box center [784, 500] width 477 height 33
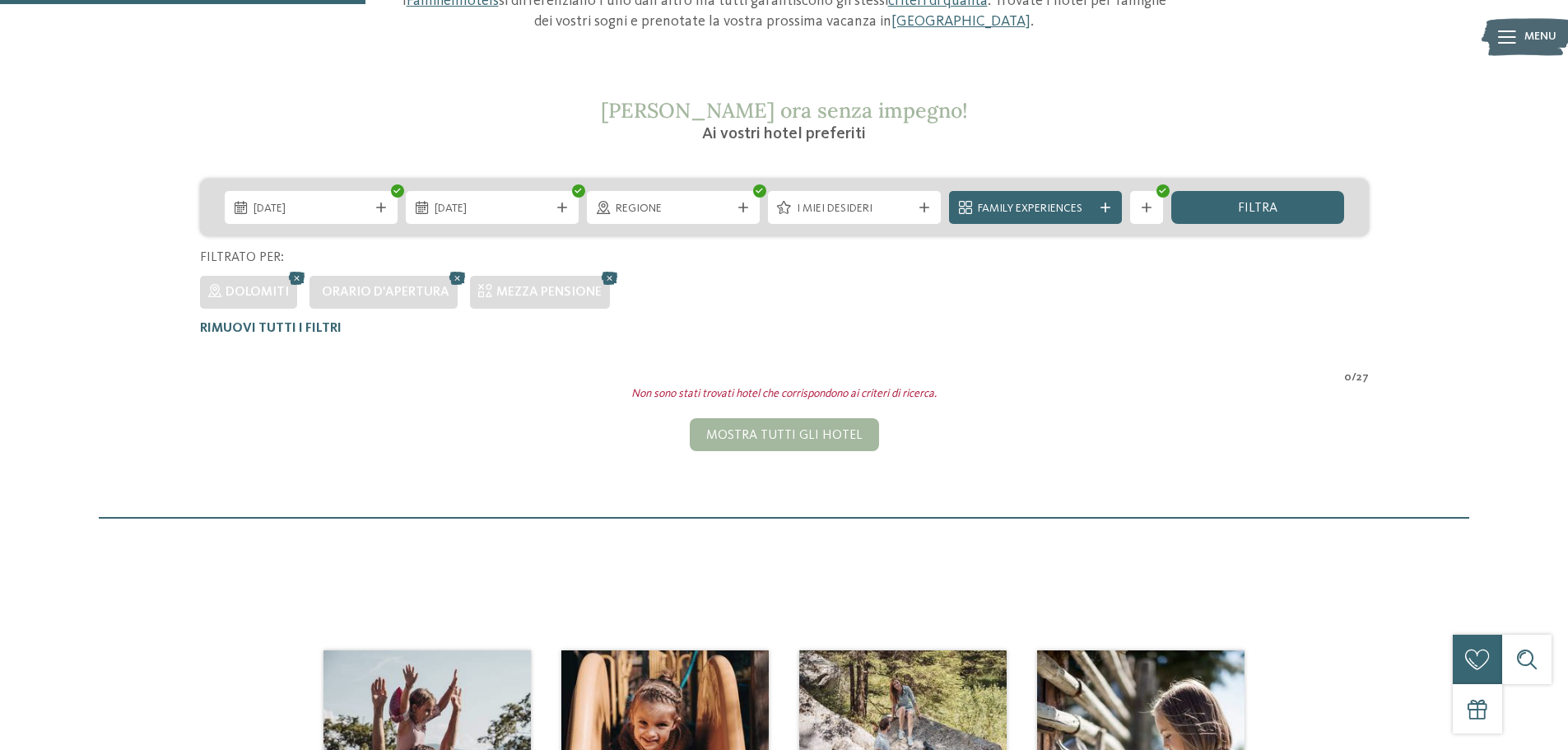
scroll to position [211, 0]
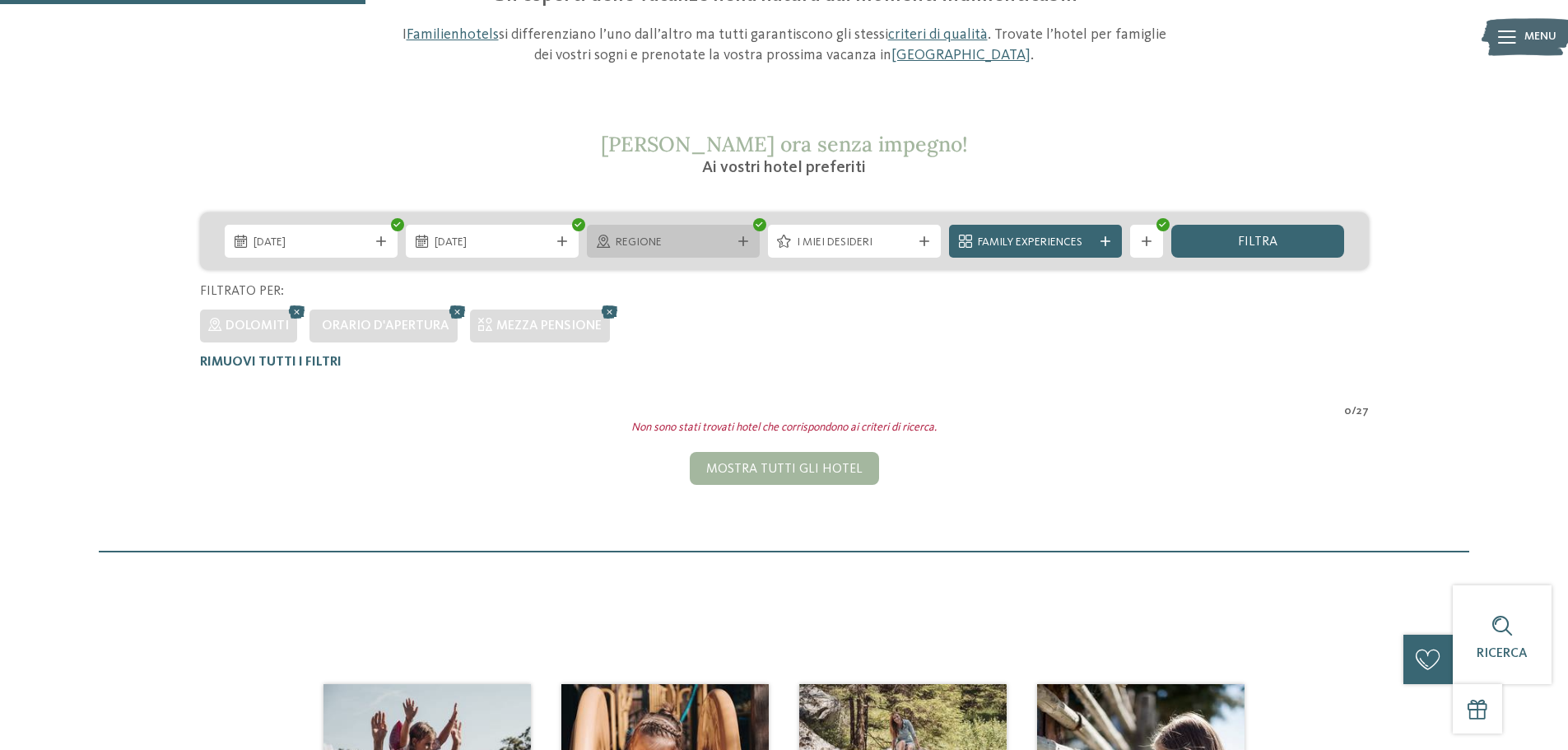
click at [720, 246] on span "Regione" at bounding box center [673, 243] width 116 height 17
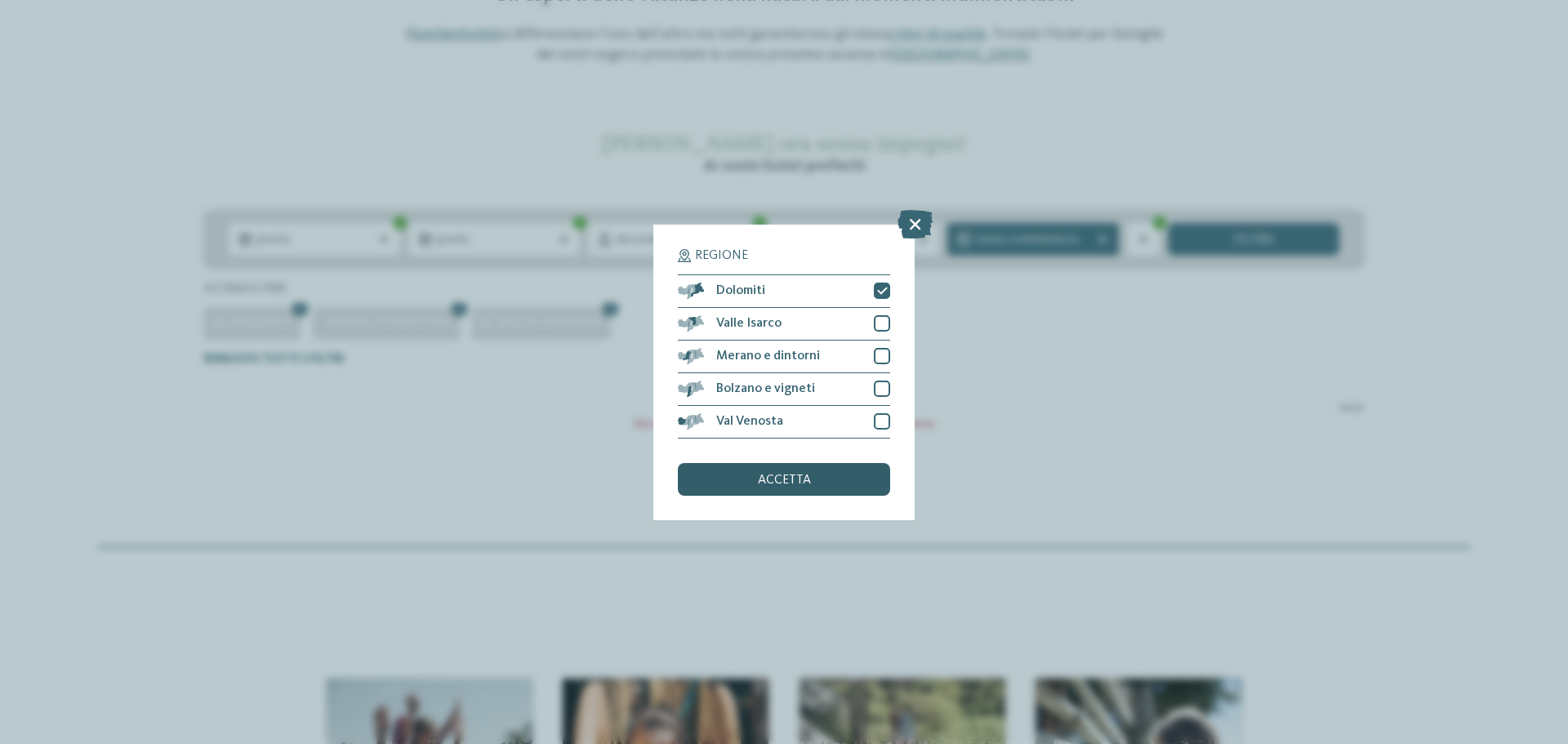
click at [800, 471] on div "accetta" at bounding box center [784, 480] width 213 height 33
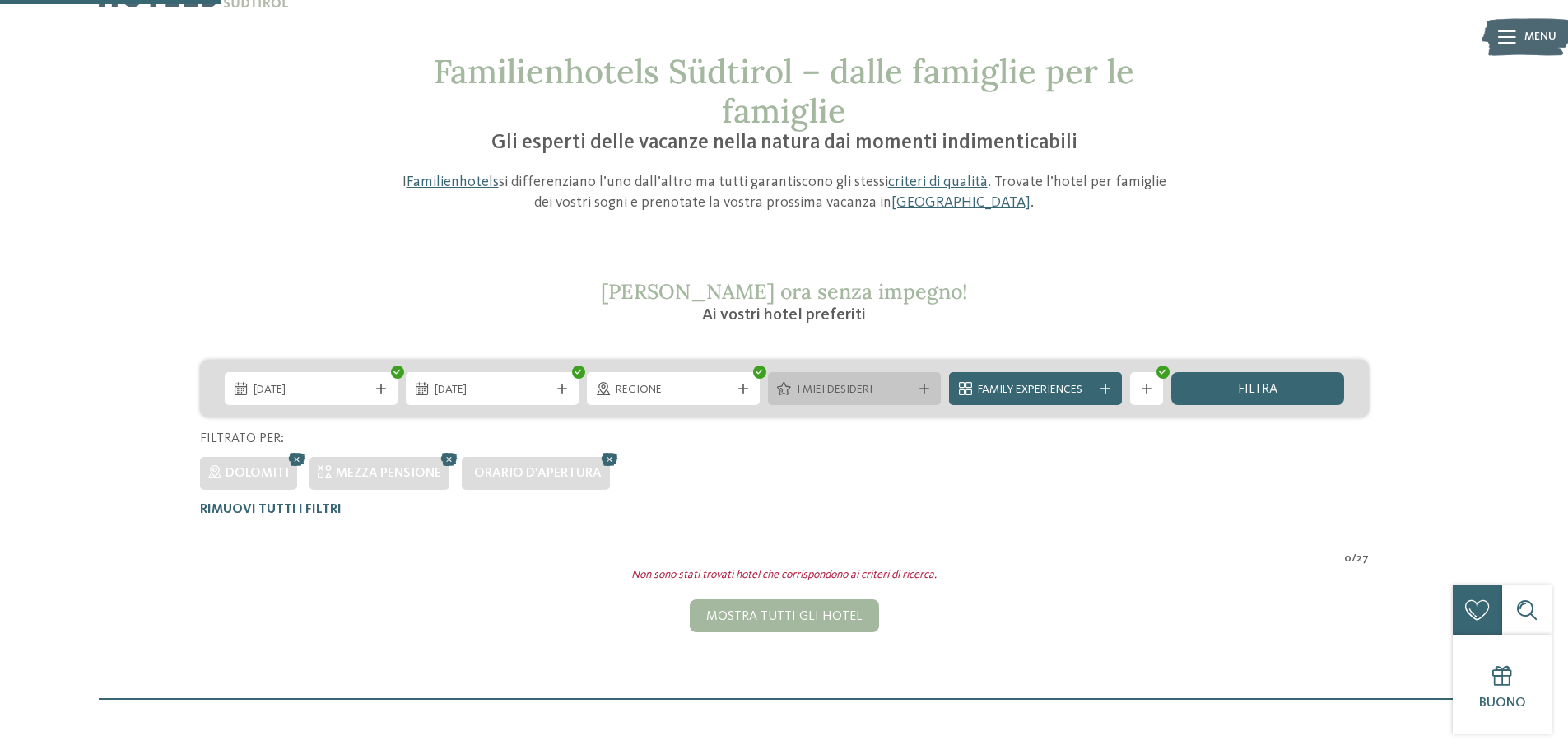
scroll to position [0, 0]
